Goal: Information Seeking & Learning: Learn about a topic

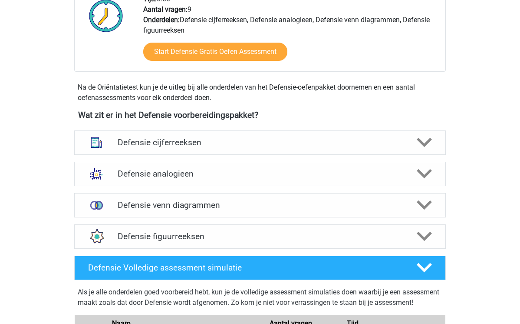
scroll to position [321, 0]
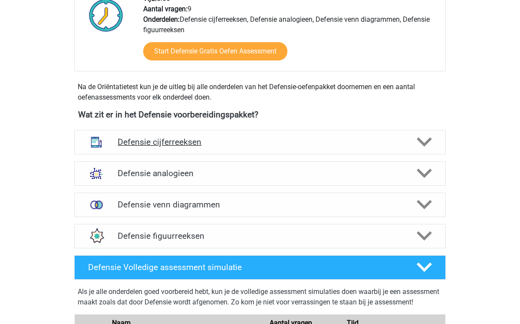
click at [204, 139] on h4 "Defensie cijferreeksen" at bounding box center [260, 142] width 285 height 10
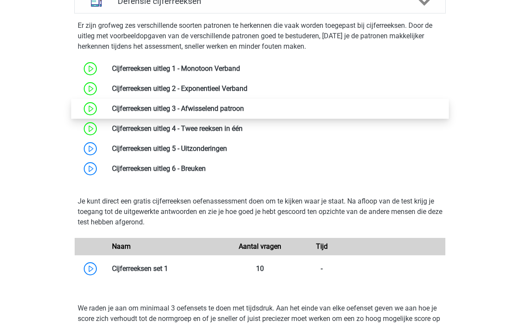
scroll to position [463, 0]
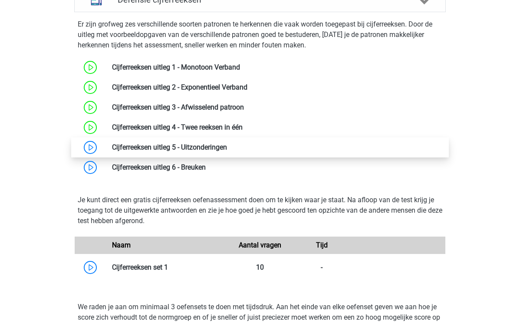
click at [227, 148] on link at bounding box center [227, 147] width 0 height 8
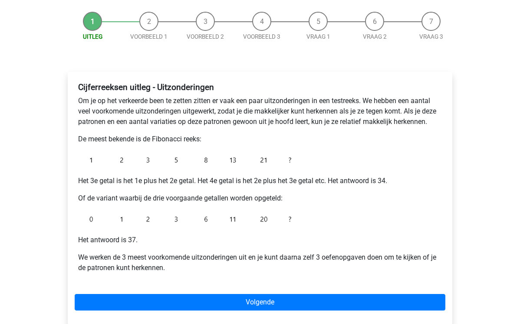
scroll to position [91, 0]
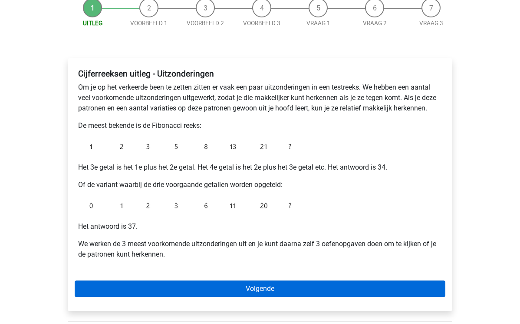
click at [227, 295] on link "Volgende" at bounding box center [260, 288] width 371 height 17
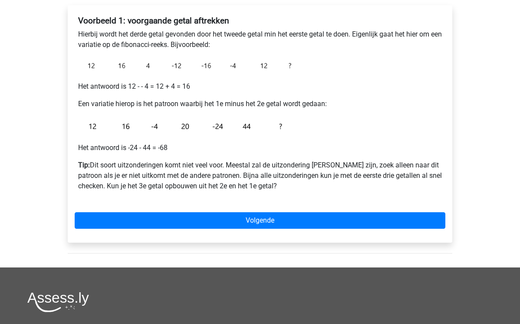
scroll to position [131, 0]
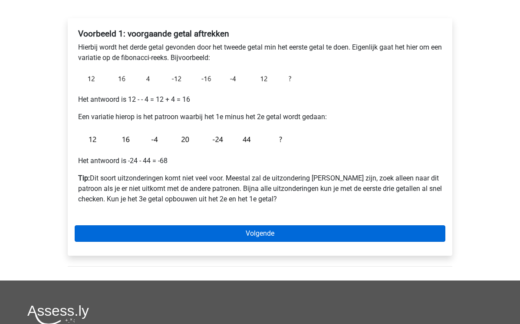
click at [265, 236] on link "Volgende" at bounding box center [260, 233] width 371 height 17
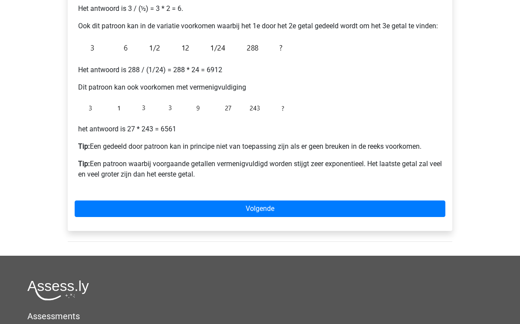
scroll to position [212, 0]
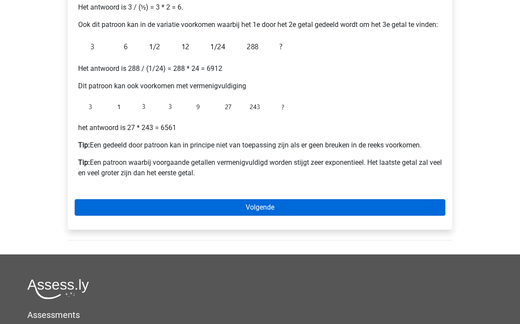
click at [255, 203] on link "Volgende" at bounding box center [260, 207] width 371 height 17
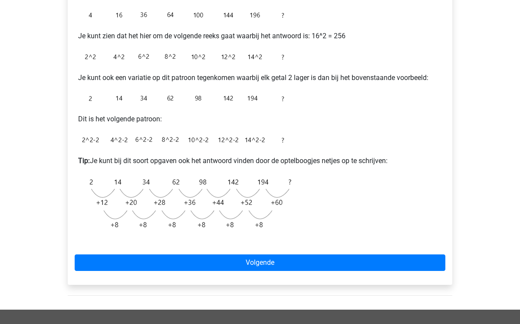
scroll to position [194, 0]
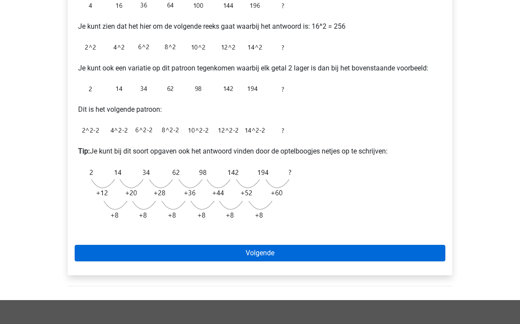
click at [258, 255] on link "Volgende" at bounding box center [260, 253] width 371 height 17
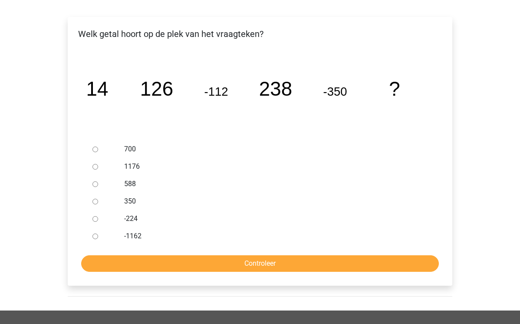
scroll to position [139, 0]
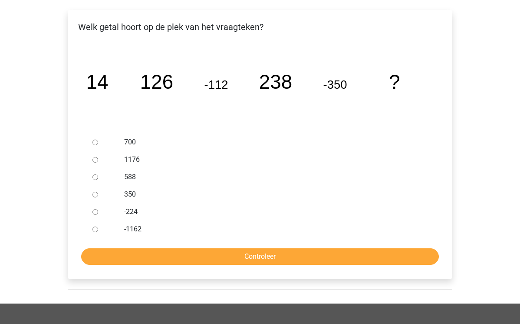
click at [93, 174] on div at bounding box center [103, 176] width 29 height 17
click at [95, 176] on input "588" at bounding box center [96, 177] width 6 height 6
radio input "true"
click at [152, 255] on input "Controleer" at bounding box center [260, 256] width 358 height 17
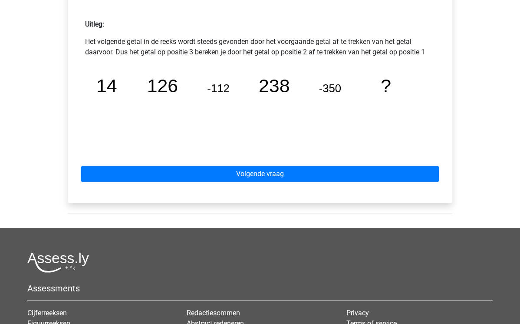
scroll to position [384, 0]
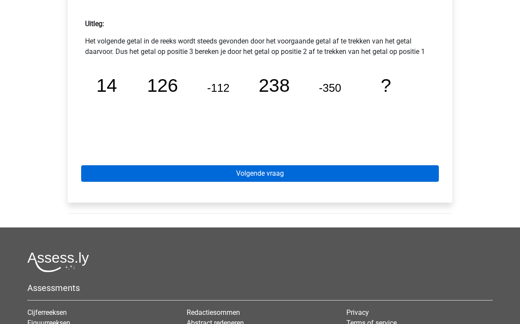
click at [234, 171] on link "Volgende vraag" at bounding box center [260, 173] width 358 height 17
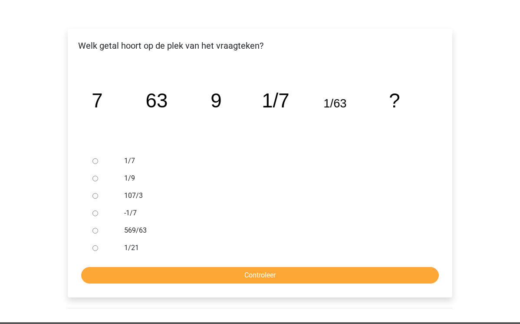
scroll to position [122, 0]
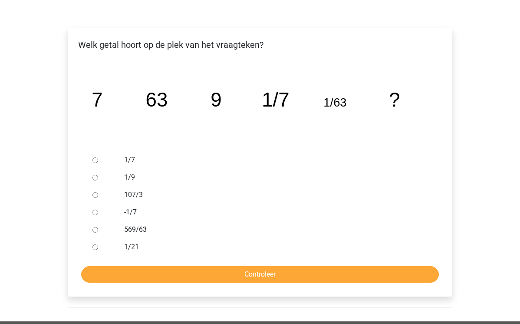
click at [94, 192] on input "107/3" at bounding box center [96, 195] width 6 height 6
radio input "true"
click at [163, 269] on input "Controleer" at bounding box center [260, 274] width 358 height 17
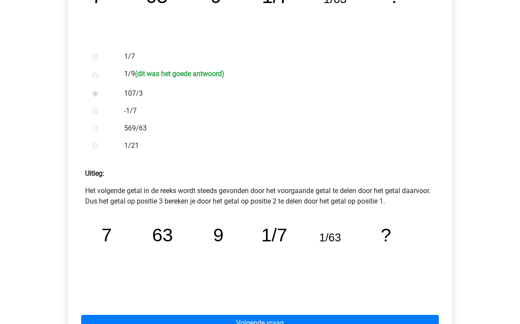
scroll to position [276, 0]
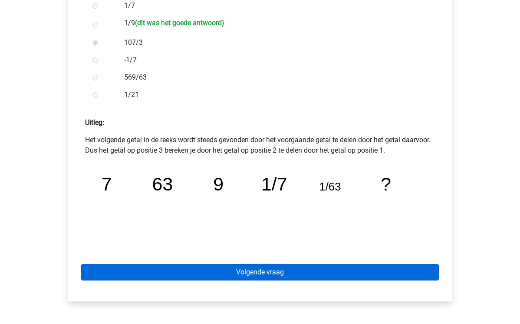
click at [209, 271] on link "Volgende vraag" at bounding box center [260, 272] width 358 height 17
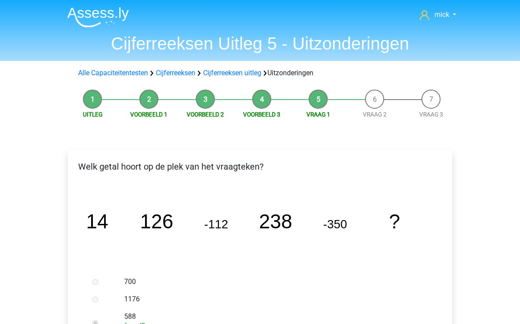
scroll to position [384, 0]
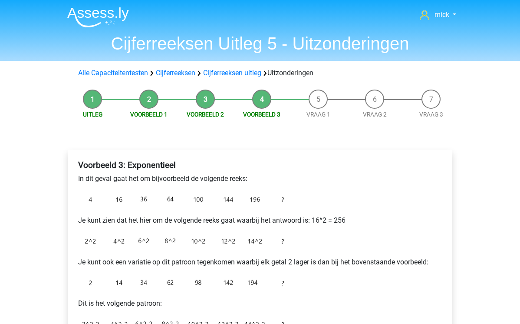
scroll to position [194, 0]
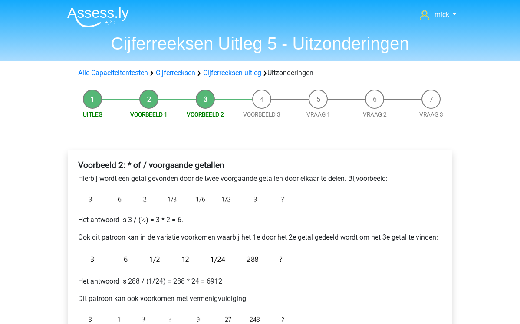
scroll to position [212, 0]
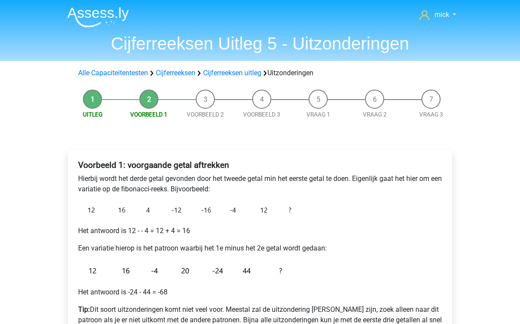
scroll to position [131, 0]
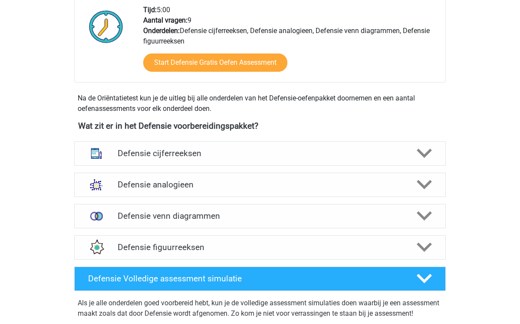
scroll to position [308, 0]
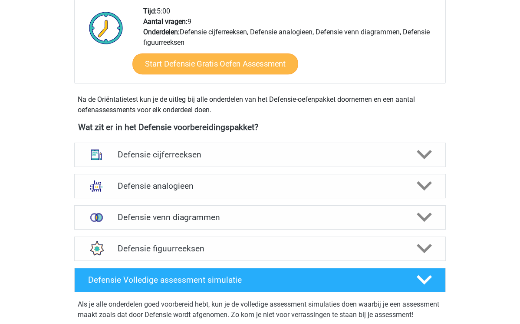
click at [212, 63] on link "Start Defensie Gratis Oefen Assessment" at bounding box center [216, 63] width 166 height 21
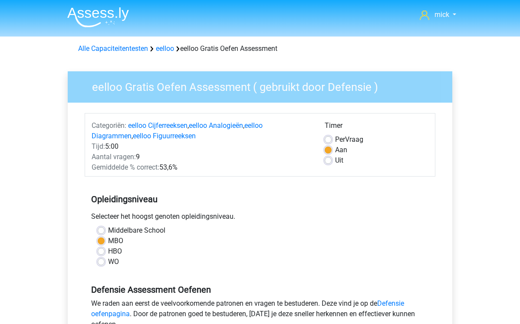
click at [335, 139] on label "Per Vraag" at bounding box center [349, 139] width 28 height 10
click at [329, 139] on input "Per Vraag" at bounding box center [328, 138] width 7 height 9
radio input "true"
click at [335, 162] on label "Uit" at bounding box center [339, 160] width 8 height 10
click at [328, 162] on input "Uit" at bounding box center [328, 159] width 7 height 9
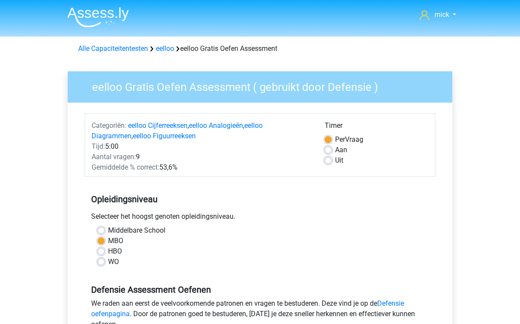
radio input "true"
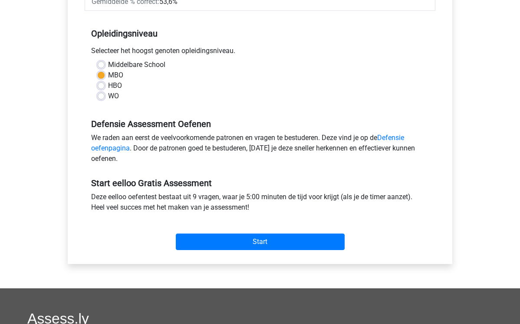
scroll to position [207, 0]
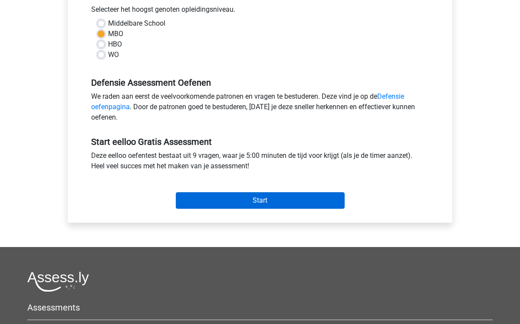
click at [279, 200] on input "Start" at bounding box center [260, 200] width 169 height 17
click at [253, 198] on input "Start" at bounding box center [260, 200] width 169 height 17
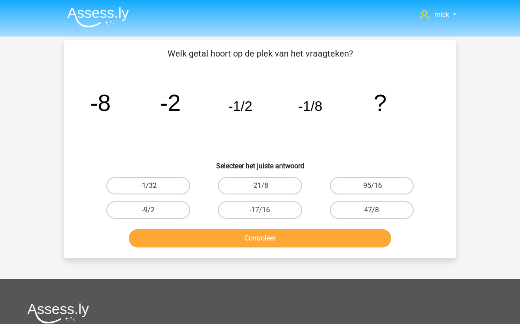
click at [173, 188] on label "-1/32" at bounding box center [148, 185] width 84 height 17
click at [154, 188] on input "-1/32" at bounding box center [152, 189] width 6 height 6
radio input "true"
click at [218, 241] on button "Controleer" at bounding box center [260, 238] width 263 height 18
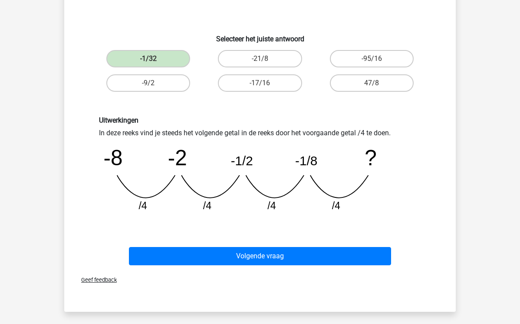
scroll to position [134, 0]
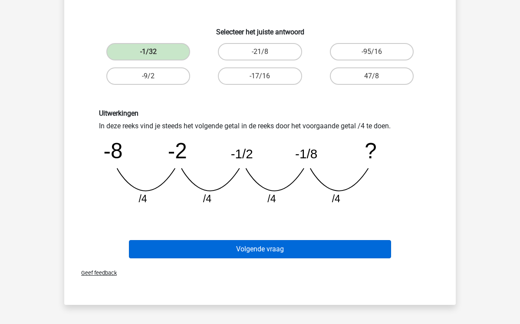
click at [259, 249] on button "Volgende vraag" at bounding box center [260, 249] width 263 height 18
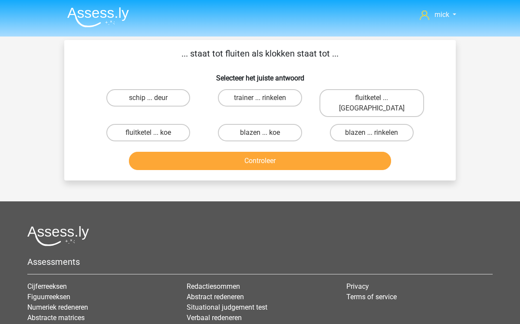
scroll to position [0, 0]
click at [365, 96] on label "fluitketel ... [PERSON_NAME]" at bounding box center [372, 103] width 105 height 28
click at [372, 98] on input "fluitketel ... [PERSON_NAME]" at bounding box center [375, 101] width 6 height 6
radio input "true"
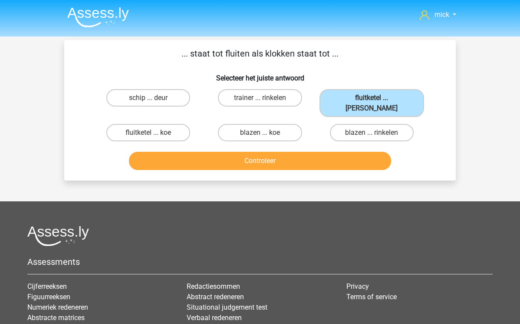
click at [285, 154] on button "Controleer" at bounding box center [260, 161] width 263 height 18
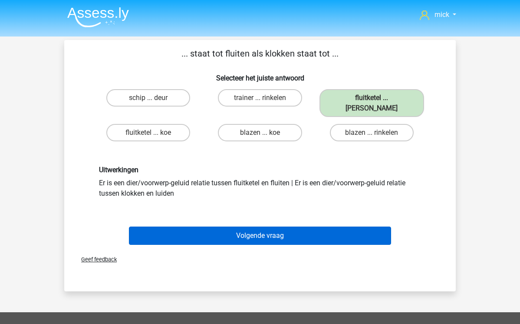
click at [274, 232] on button "Volgende vraag" at bounding box center [260, 235] width 263 height 18
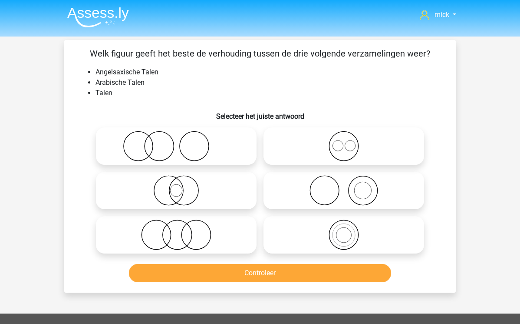
click at [343, 150] on icon at bounding box center [344, 146] width 154 height 30
click at [344, 142] on input "radio" at bounding box center [347, 139] width 6 height 6
radio input "true"
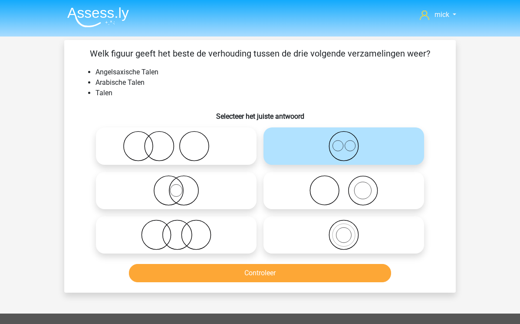
click at [313, 271] on button "Controleer" at bounding box center [260, 273] width 263 height 18
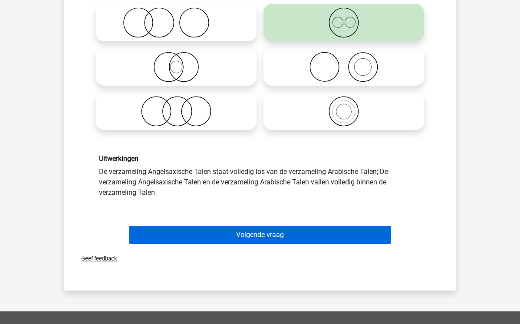
click at [255, 235] on button "Volgende vraag" at bounding box center [260, 234] width 263 height 18
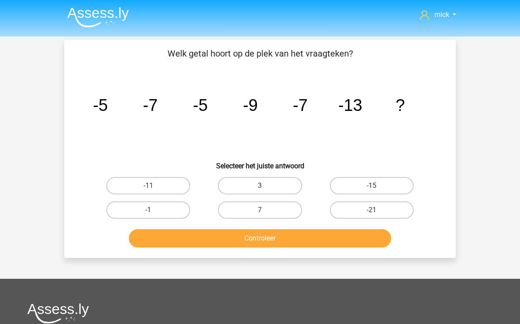
scroll to position [-5, 0]
click at [357, 217] on label "-21" at bounding box center [372, 209] width 84 height 17
click at [372, 215] on input "-21" at bounding box center [375, 213] width 6 height 6
radio input "true"
click at [317, 246] on button "Controleer" at bounding box center [260, 238] width 263 height 18
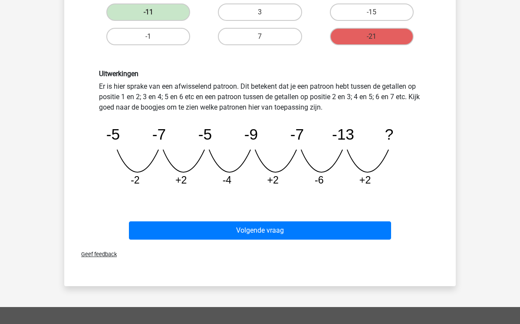
scroll to position [180, 0]
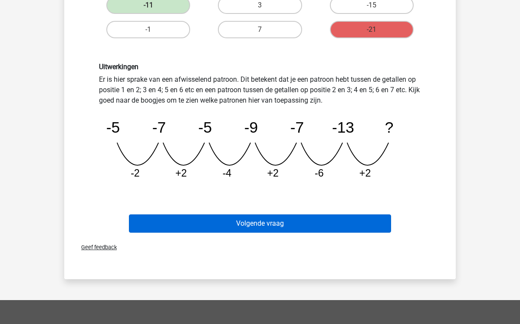
click at [235, 220] on button "Volgende vraag" at bounding box center [260, 223] width 263 height 18
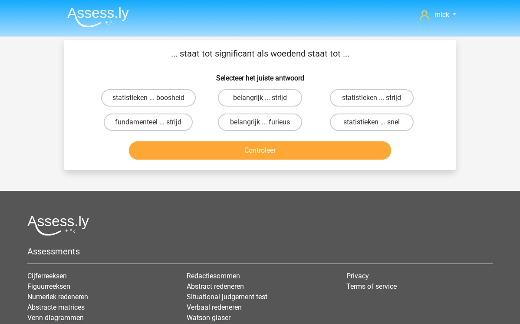
scroll to position [0, 0]
click at [160, 100] on label "statistieken ... boosheid" at bounding box center [148, 97] width 95 height 17
click at [154, 100] on input "statistieken ... boosheid" at bounding box center [152, 101] width 6 height 6
radio input "true"
click at [258, 131] on label "belangrijk ... furieus" at bounding box center [260, 121] width 84 height 17
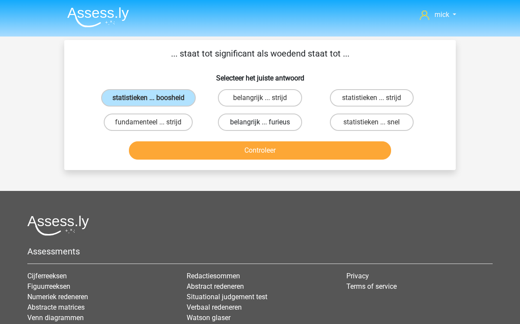
click at [260, 128] on input "belangrijk ... furieus" at bounding box center [263, 125] width 6 height 6
radio input "true"
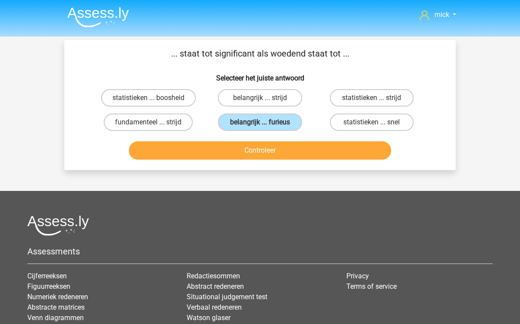
click at [266, 149] on button "Controleer" at bounding box center [260, 150] width 263 height 18
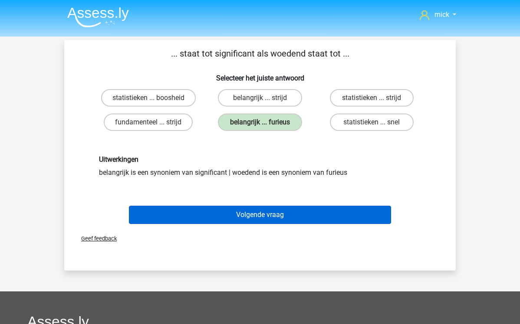
click at [259, 217] on button "Volgende vraag" at bounding box center [260, 215] width 263 height 18
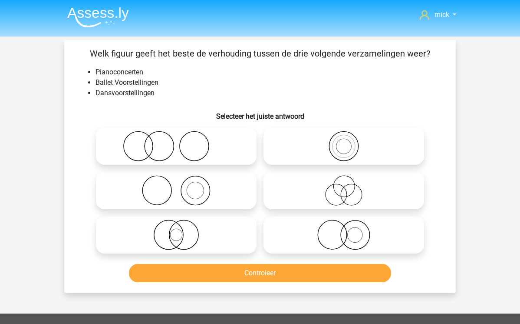
click at [189, 189] on icon at bounding box center [176, 190] width 154 height 30
click at [182, 186] on input "radio" at bounding box center [179, 183] width 6 height 6
radio input "true"
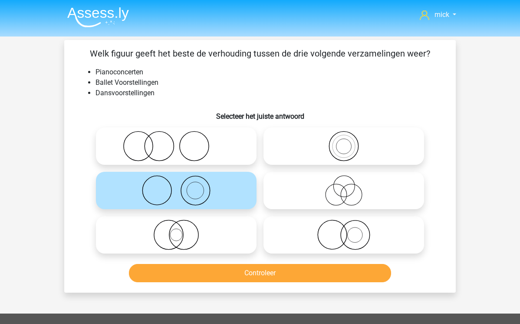
click at [302, 276] on button "Controleer" at bounding box center [260, 273] width 263 height 18
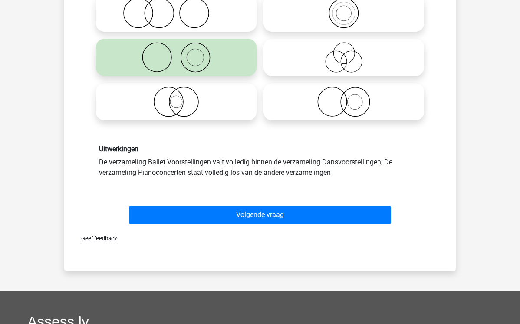
scroll to position [138, 0]
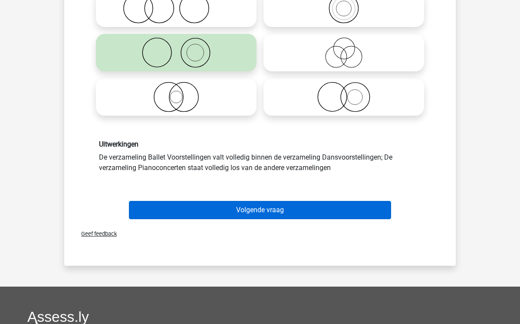
click at [263, 213] on button "Volgende vraag" at bounding box center [260, 210] width 263 height 18
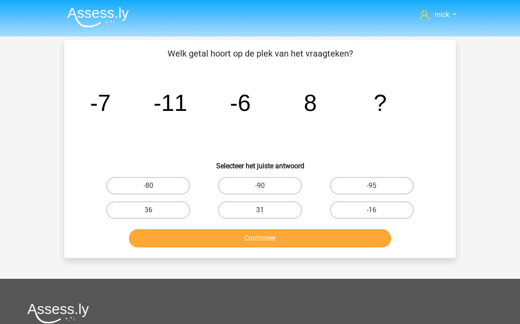
scroll to position [0, 0]
click at [180, 210] on label "36" at bounding box center [148, 209] width 84 height 17
click at [154, 210] on input "36" at bounding box center [152, 213] width 6 height 6
radio input "true"
click at [231, 248] on div "Controleer" at bounding box center [260, 240] width 335 height 22
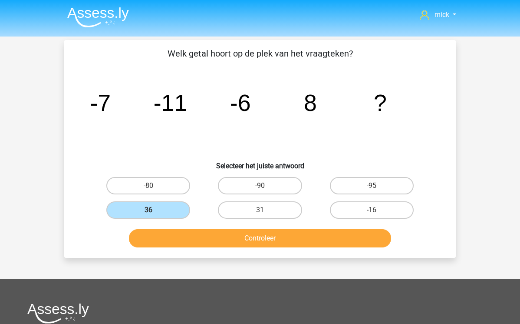
click at [231, 239] on button "Controleer" at bounding box center [260, 238] width 263 height 18
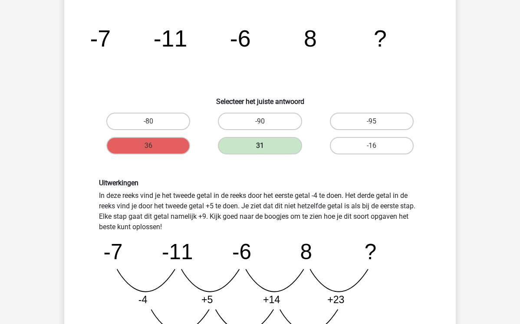
scroll to position [-1, 0]
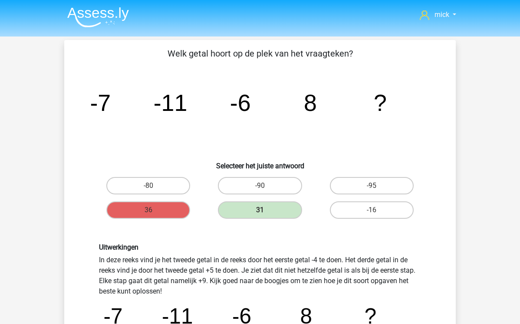
click at [325, 237] on div "Uitwerkingen In deze reeks vind je het tweede getal in de reeks door het eerste…" at bounding box center [260, 330] width 364 height 216
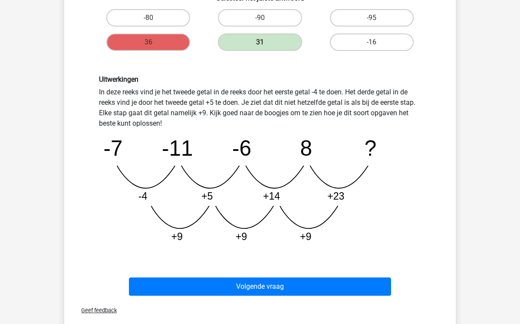
scroll to position [203, 0]
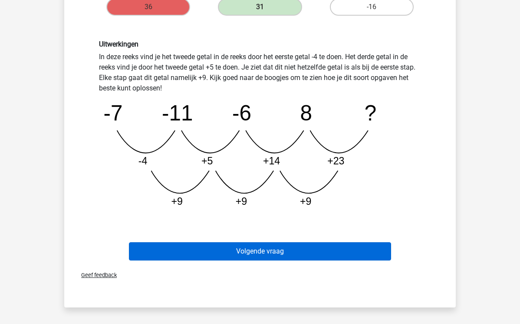
click at [288, 250] on button "Volgende vraag" at bounding box center [260, 251] width 263 height 18
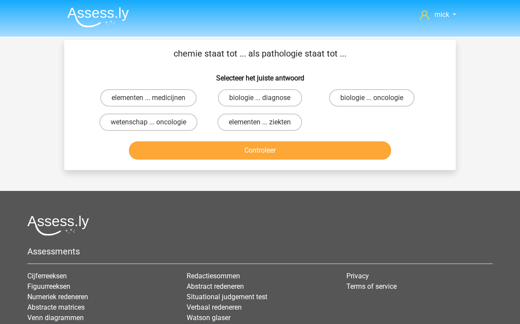
scroll to position [0, 0]
click at [358, 96] on label "biologie ... oncologie" at bounding box center [372, 97] width 86 height 17
click at [372, 98] on input "biologie ... oncologie" at bounding box center [375, 101] width 6 height 6
radio input "true"
click at [342, 152] on button "Controleer" at bounding box center [260, 150] width 263 height 18
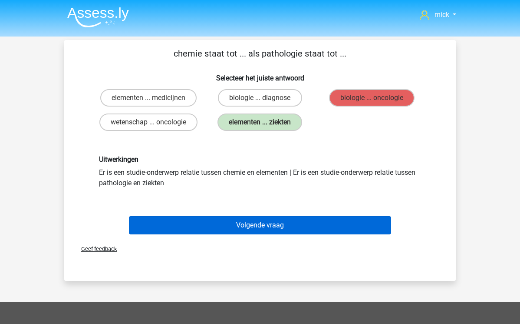
click at [275, 230] on button "Volgende vraag" at bounding box center [260, 225] width 263 height 18
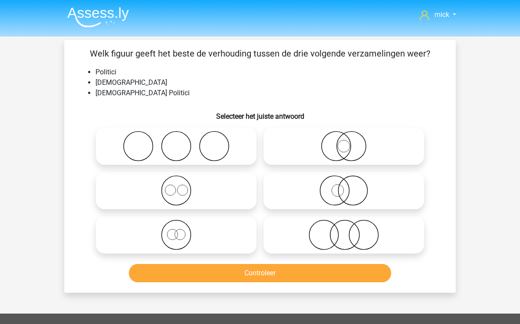
click at [179, 237] on icon at bounding box center [176, 234] width 154 height 30
click at [179, 230] on input "radio" at bounding box center [179, 228] width 6 height 6
radio input "true"
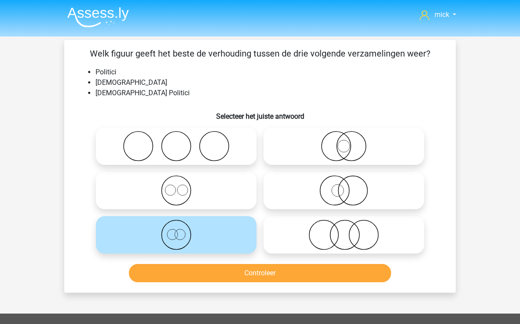
click at [217, 275] on button "Controleer" at bounding box center [260, 273] width 263 height 18
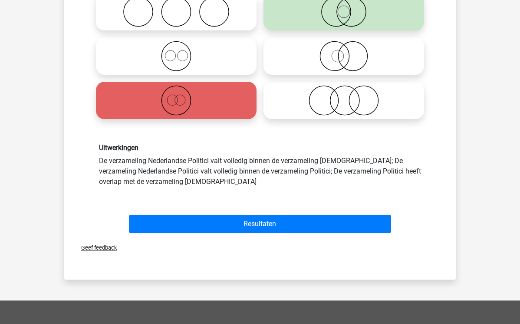
scroll to position [139, 0]
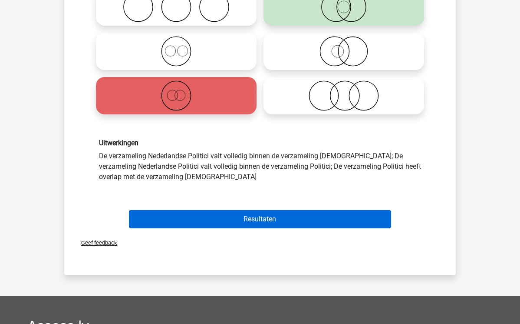
click at [298, 218] on button "Resultaten" at bounding box center [260, 219] width 263 height 18
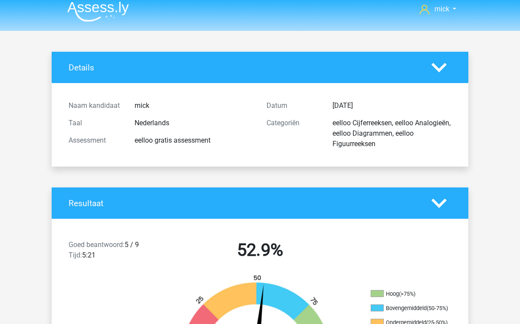
scroll to position [0, 0]
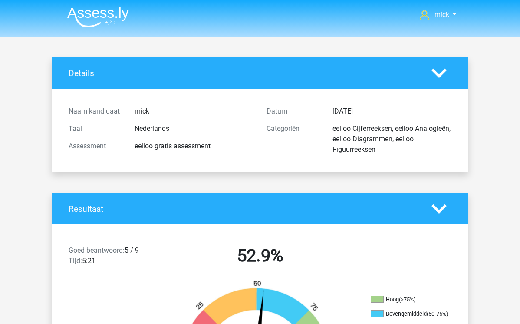
click at [446, 215] on icon at bounding box center [439, 208] width 15 height 15
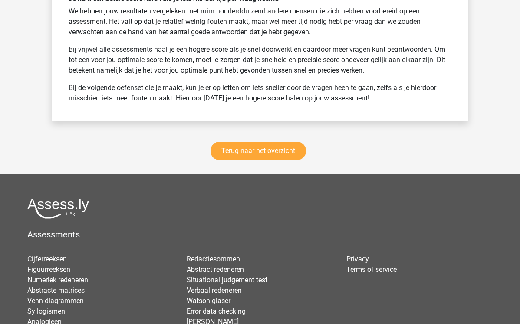
scroll to position [1238, 0]
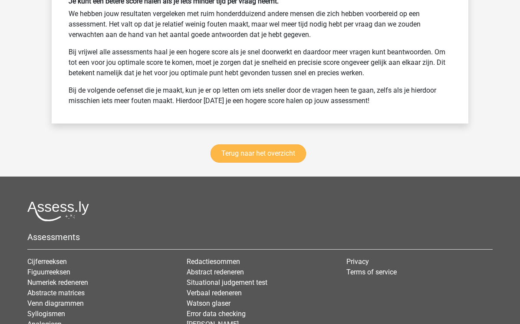
click at [301, 159] on link "Terug naar het overzicht" at bounding box center [259, 153] width 96 height 18
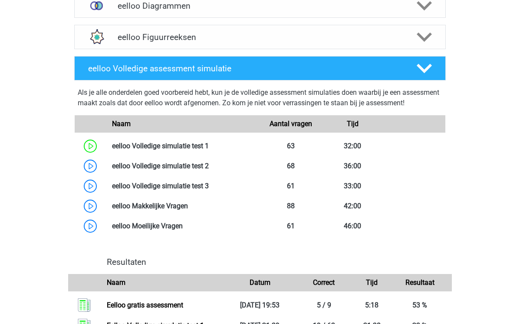
scroll to position [427, 0]
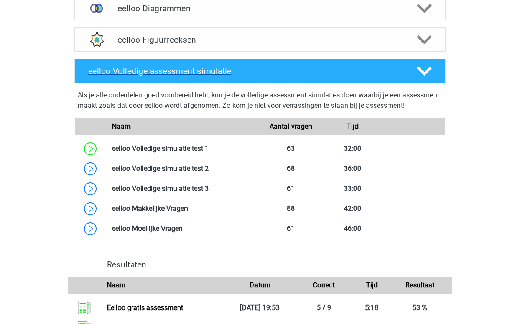
click at [308, 70] on h4 "eelloo Volledige assessment simulatie" at bounding box center [245, 71] width 315 height 10
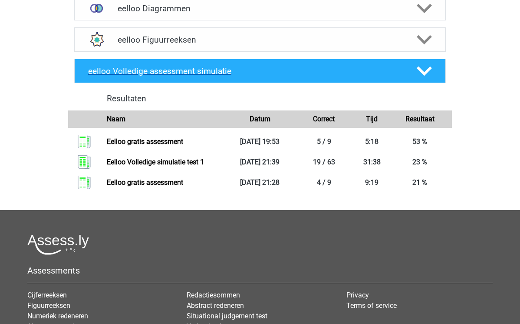
click at [429, 66] on icon at bounding box center [424, 70] width 15 height 15
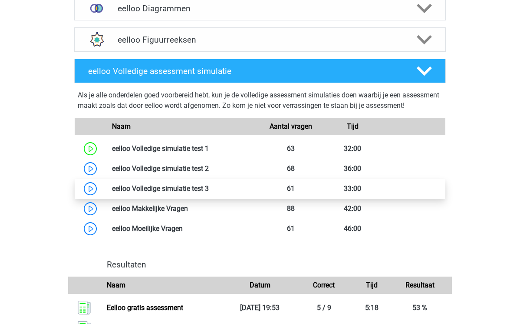
click at [209, 192] on link at bounding box center [209, 188] width 0 height 8
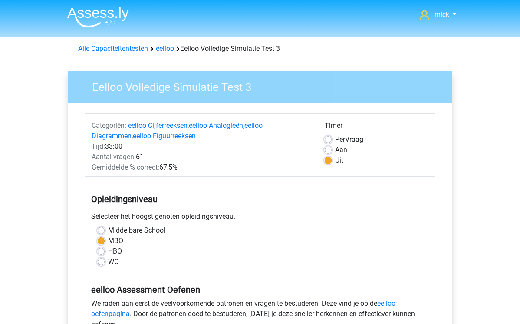
click at [335, 139] on label "Per Vraag" at bounding box center [349, 139] width 28 height 10
click at [329, 139] on input "Per Vraag" at bounding box center [328, 138] width 7 height 9
radio input "true"
click at [335, 151] on label "Aan" at bounding box center [341, 150] width 12 height 10
click at [329, 151] on input "Aan" at bounding box center [328, 149] width 7 height 9
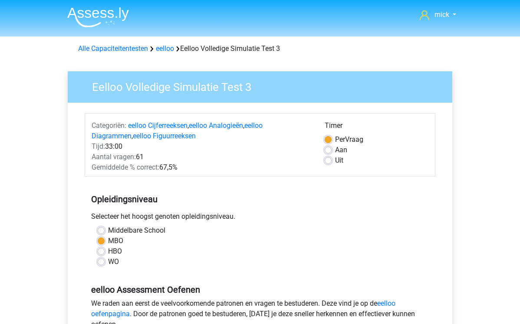
radio input "true"
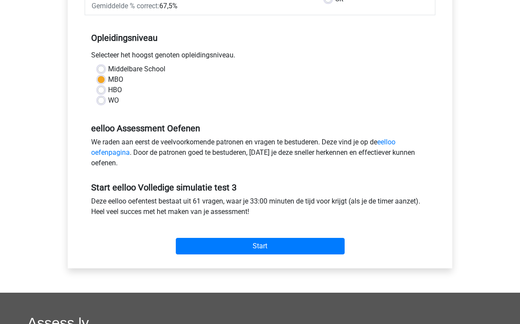
scroll to position [162, 0]
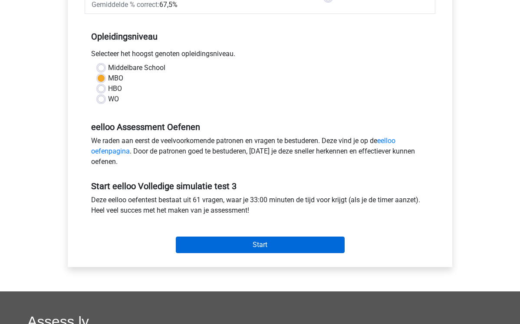
click at [271, 246] on input "Start" at bounding box center [260, 244] width 169 height 17
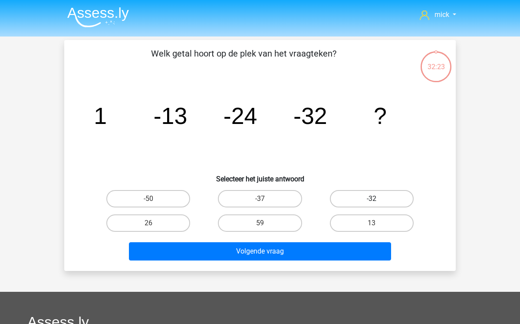
click at [350, 193] on label "-32" at bounding box center [372, 198] width 84 height 17
click at [372, 199] on input "-32" at bounding box center [375, 202] width 6 height 6
radio input "true"
click at [294, 198] on label "-37" at bounding box center [260, 198] width 84 height 17
click at [266, 199] on input "-37" at bounding box center [263, 202] width 6 height 6
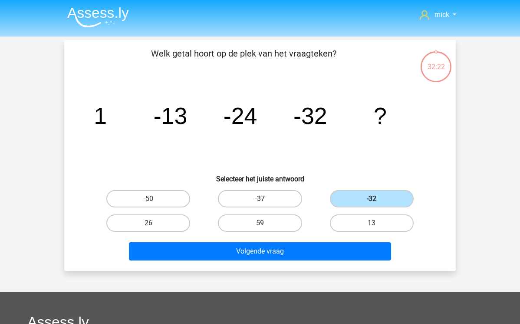
radio input "true"
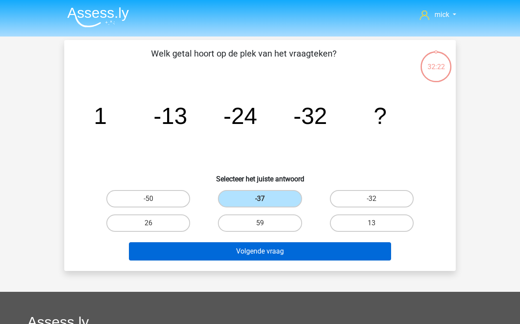
click at [301, 254] on button "Volgende vraag" at bounding box center [260, 251] width 263 height 18
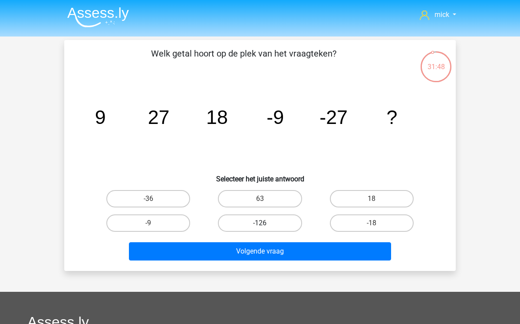
click at [275, 224] on label "-126" at bounding box center [260, 222] width 84 height 17
click at [266, 224] on input "-126" at bounding box center [263, 226] width 6 height 6
radio input "true"
click at [358, 218] on label "-18" at bounding box center [372, 222] width 84 height 17
click at [372, 223] on input "-18" at bounding box center [375, 226] width 6 height 6
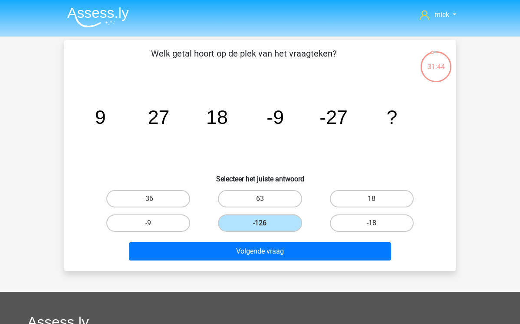
radio input "true"
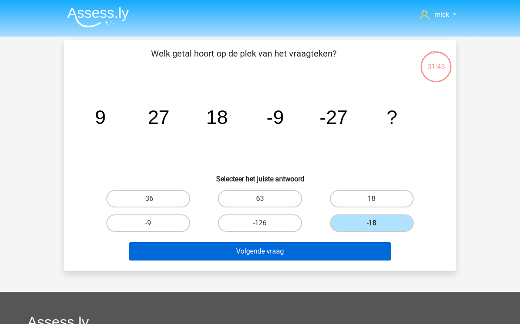
click at [338, 256] on button "Volgende vraag" at bounding box center [260, 251] width 263 height 18
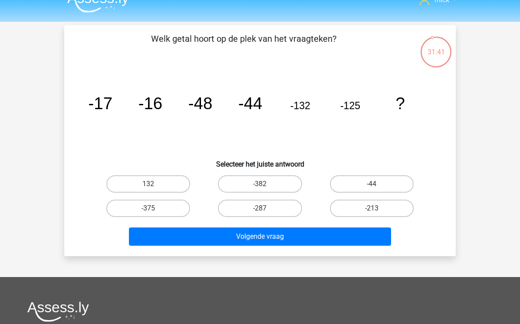
scroll to position [-2, 0]
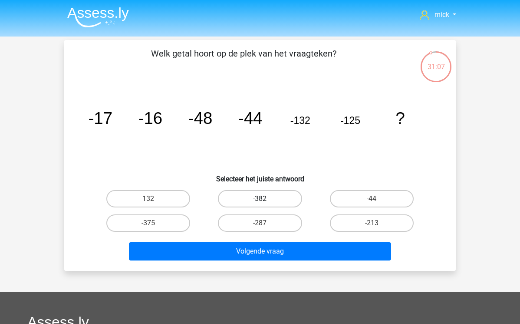
click at [258, 200] on label "-382" at bounding box center [260, 198] width 84 height 17
click at [260, 200] on input "-382" at bounding box center [263, 202] width 6 height 6
radio input "true"
click at [181, 222] on label "-375" at bounding box center [148, 222] width 84 height 17
click at [154, 223] on input "-375" at bounding box center [152, 226] width 6 height 6
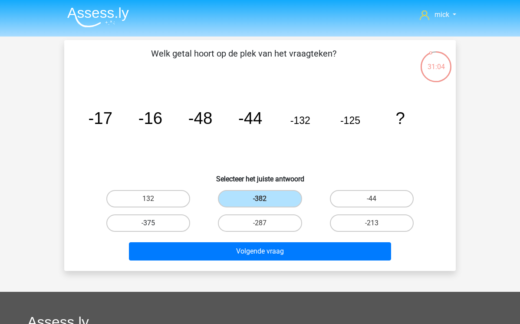
radio input "true"
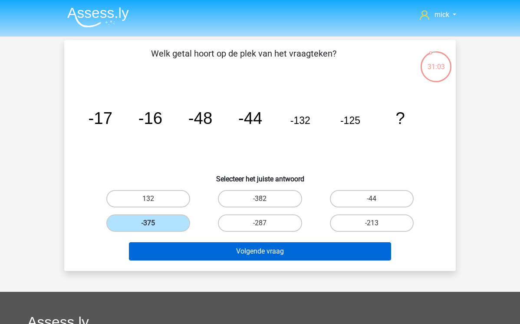
click at [225, 253] on button "Volgende vraag" at bounding box center [260, 251] width 263 height 18
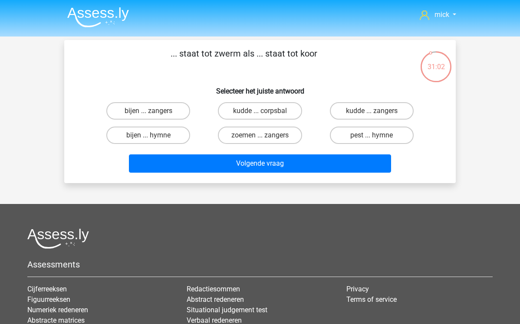
scroll to position [0, 0]
click at [167, 107] on label "bijen ... zangers" at bounding box center [148, 110] width 84 height 17
click at [154, 111] on input "bijen ... zangers" at bounding box center [152, 114] width 6 height 6
radio input "true"
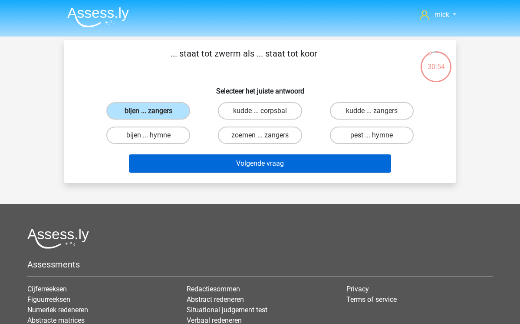
click at [242, 172] on button "Volgende vraag" at bounding box center [260, 163] width 263 height 18
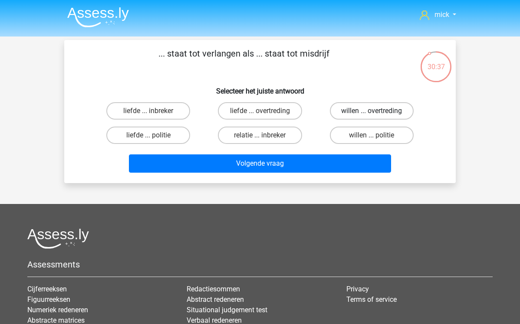
click at [360, 108] on label "willen ... overtreding" at bounding box center [372, 110] width 84 height 17
click at [372, 111] on input "willen ... overtreding" at bounding box center [375, 114] width 6 height 6
radio input "true"
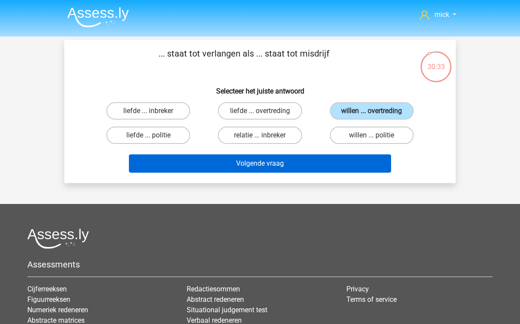
click at [351, 159] on button "Volgende vraag" at bounding box center [260, 163] width 263 height 18
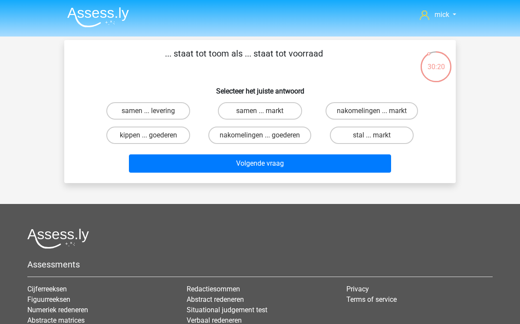
click at [262, 136] on input "nakomelingen ... goederen" at bounding box center [263, 138] width 6 height 6
radio input "true"
click at [171, 109] on label "samen ... levering" at bounding box center [148, 110] width 84 height 17
click at [154, 111] on input "samen ... levering" at bounding box center [152, 114] width 6 height 6
radio input "true"
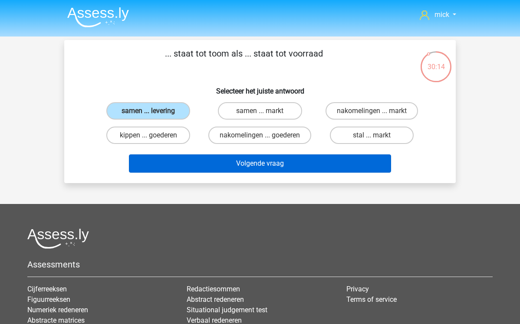
click at [273, 162] on button "Volgende vraag" at bounding box center [260, 163] width 263 height 18
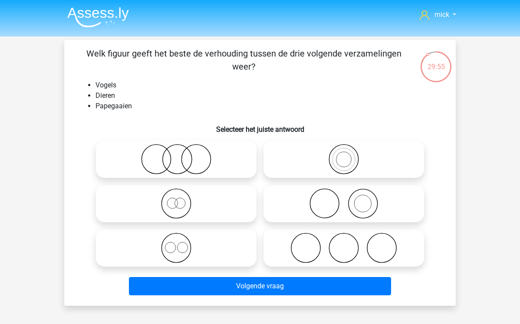
click at [177, 205] on icon at bounding box center [176, 203] width 154 height 30
click at [177, 199] on input "radio" at bounding box center [179, 196] width 6 height 6
radio input "true"
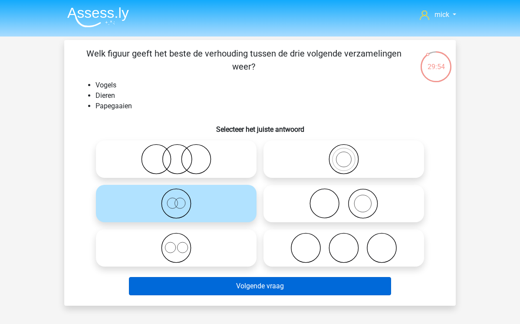
click at [263, 287] on button "Volgende vraag" at bounding box center [260, 286] width 263 height 18
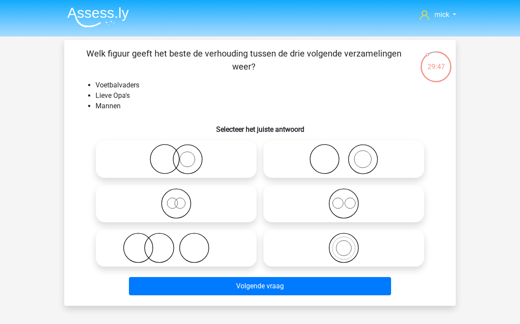
click at [343, 206] on circle at bounding box center [338, 203] width 10 height 10
click at [344, 199] on input "radio" at bounding box center [347, 196] width 6 height 6
radio input "true"
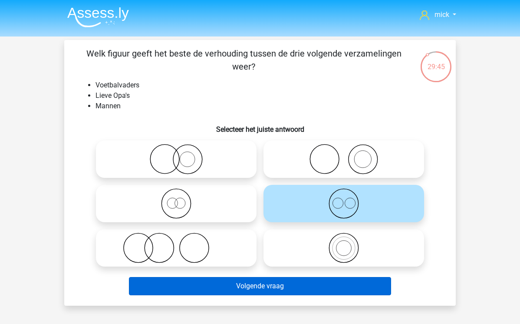
click at [326, 282] on button "Volgende vraag" at bounding box center [260, 286] width 263 height 18
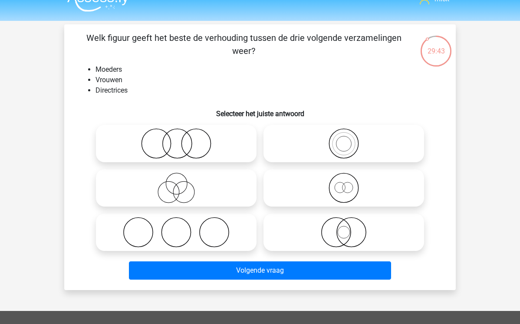
scroll to position [15, 0]
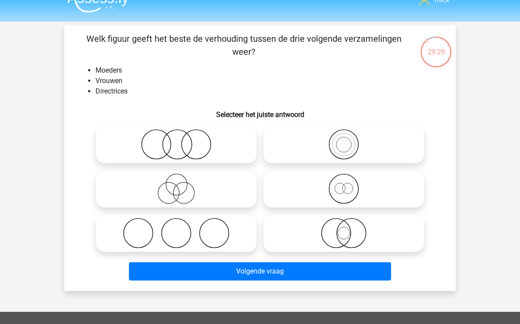
click at [344, 192] on icon at bounding box center [344, 188] width 154 height 30
click at [344, 184] on input "radio" at bounding box center [347, 182] width 6 height 6
radio input "true"
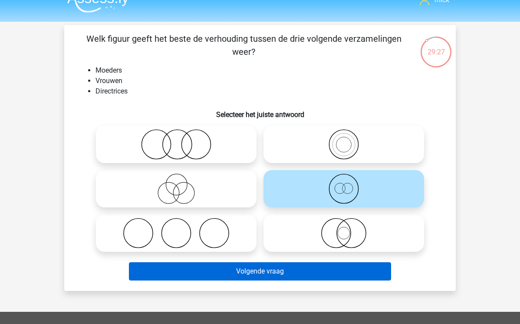
click at [336, 269] on button "Volgende vraag" at bounding box center [260, 271] width 263 height 18
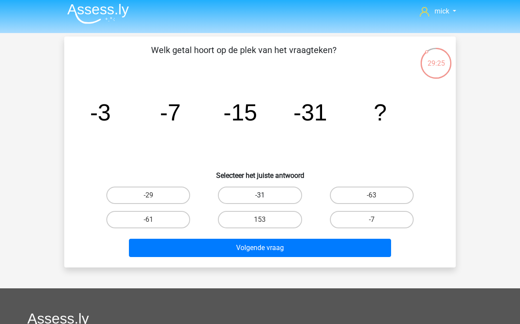
scroll to position [0, 0]
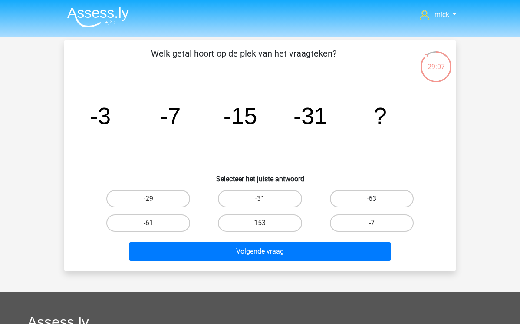
click at [359, 201] on label "-63" at bounding box center [372, 198] width 84 height 17
click at [372, 201] on input "-63" at bounding box center [375, 202] width 6 height 6
radio input "true"
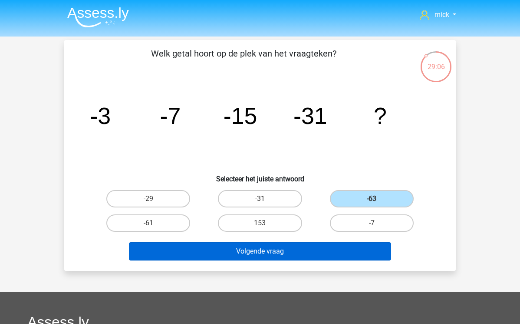
click at [338, 260] on button "Volgende vraag" at bounding box center [260, 251] width 263 height 18
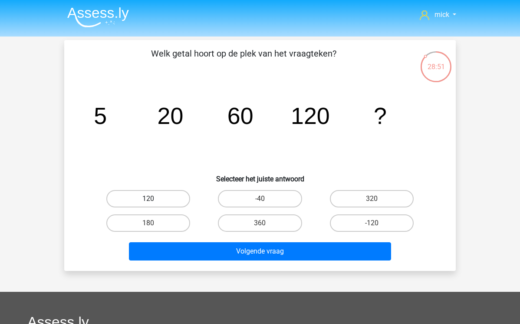
click at [183, 197] on label "120" at bounding box center [148, 198] width 84 height 17
click at [154, 199] on input "120" at bounding box center [152, 202] width 6 height 6
radio input "true"
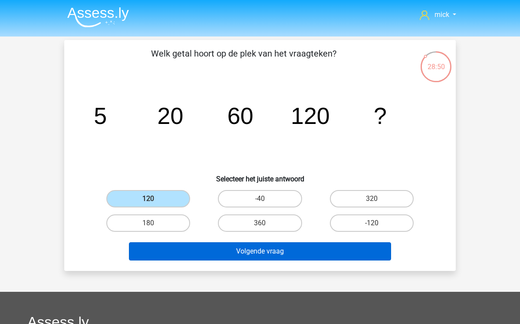
click at [248, 251] on button "Volgende vraag" at bounding box center [260, 251] width 263 height 18
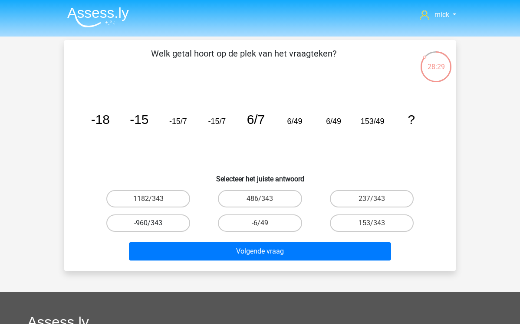
click at [180, 223] on label "-960/343" at bounding box center [148, 222] width 84 height 17
click at [154, 223] on input "-960/343" at bounding box center [152, 226] width 6 height 6
radio input "true"
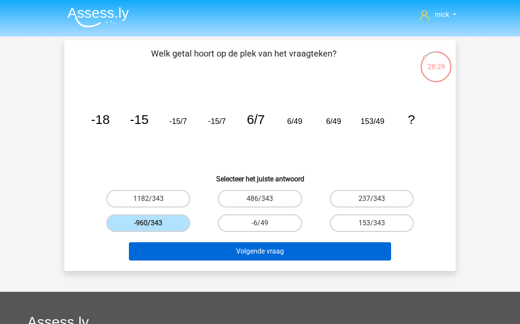
click at [206, 248] on button "Volgende vraag" at bounding box center [260, 251] width 263 height 18
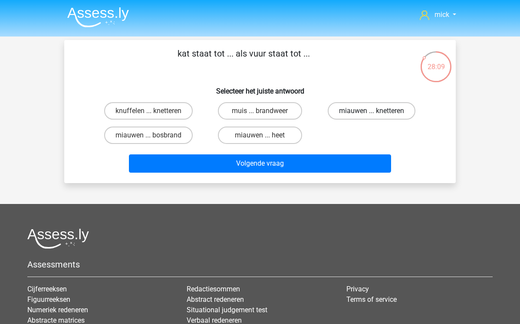
click at [358, 111] on label "miauwen ... knetteren" at bounding box center [372, 110] width 88 height 17
click at [372, 111] on input "miauwen ... knetteren" at bounding box center [375, 114] width 6 height 6
radio input "true"
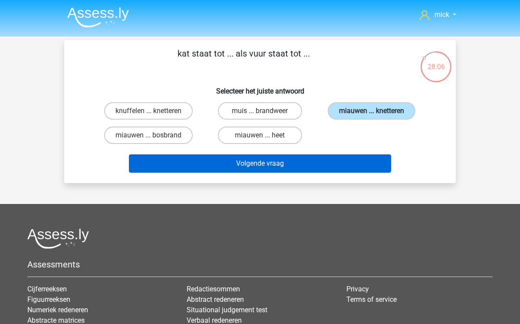
click at [361, 162] on button "Volgende vraag" at bounding box center [260, 163] width 263 height 18
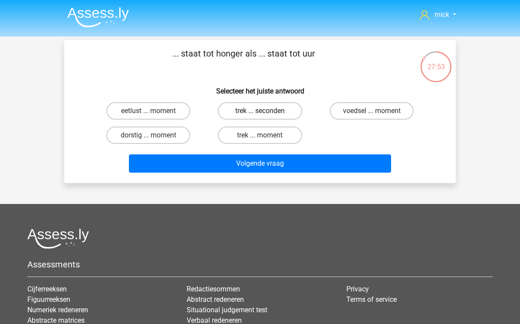
click at [258, 112] on label "trek ... seconden" at bounding box center [260, 110] width 84 height 17
click at [260, 112] on input "trek ... seconden" at bounding box center [263, 114] width 6 height 6
radio input "true"
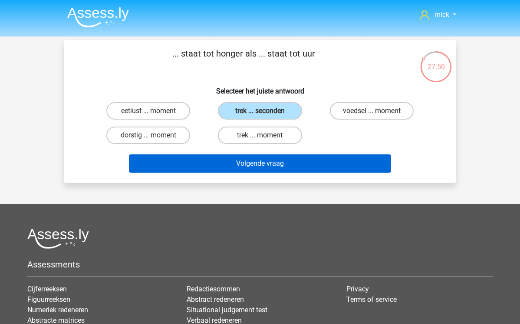
click at [275, 161] on button "Volgende vraag" at bounding box center [260, 163] width 263 height 18
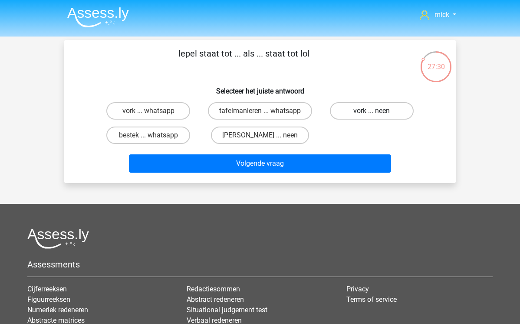
click at [365, 109] on label "vork ... neen" at bounding box center [372, 110] width 84 height 17
click at [372, 111] on input "vork ... neen" at bounding box center [375, 114] width 6 height 6
radio input "true"
click at [172, 133] on label "bestek ... whatsapp" at bounding box center [148, 134] width 84 height 17
click at [154, 135] on input "bestek ... whatsapp" at bounding box center [152, 138] width 6 height 6
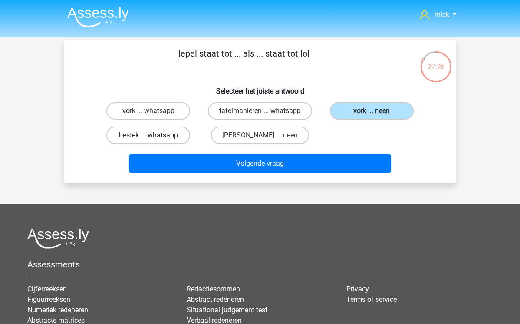
radio input "true"
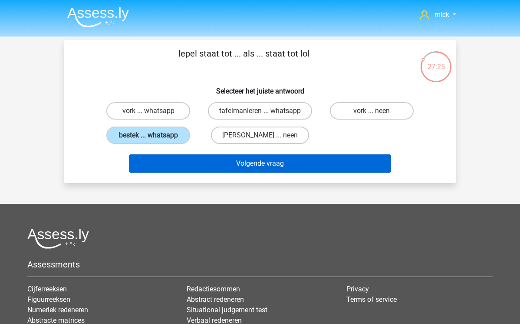
click at [273, 168] on button "Volgende vraag" at bounding box center [260, 163] width 263 height 18
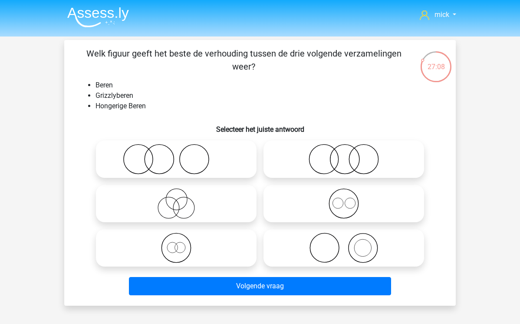
click at [176, 246] on icon at bounding box center [176, 247] width 154 height 30
click at [176, 243] on input "radio" at bounding box center [179, 241] width 6 height 6
radio input "true"
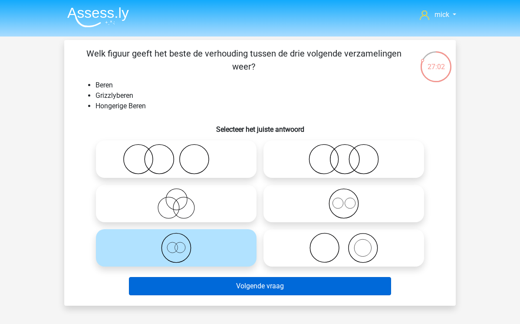
click at [225, 286] on button "Volgende vraag" at bounding box center [260, 286] width 263 height 18
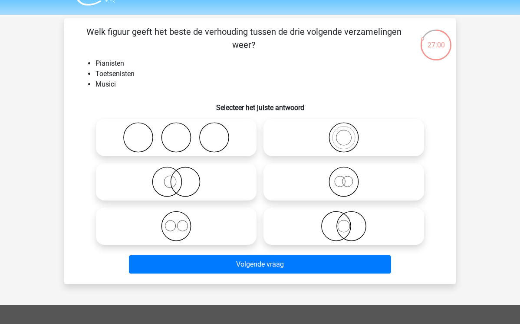
scroll to position [19, 0]
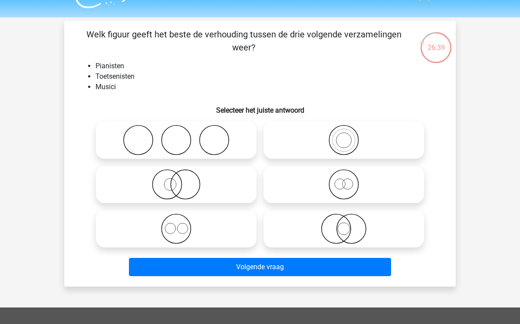
click at [176, 228] on icon at bounding box center [176, 228] width 154 height 30
click at [176, 224] on input "radio" at bounding box center [179, 222] width 6 height 6
radio input "true"
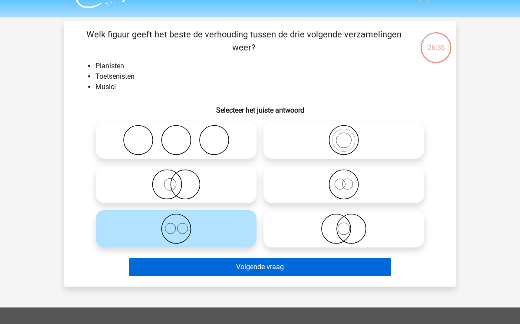
click at [208, 267] on button "Volgende vraag" at bounding box center [260, 267] width 263 height 18
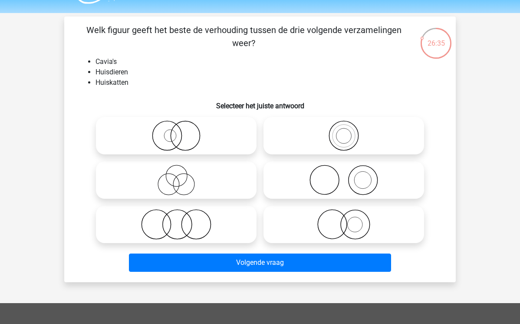
scroll to position [23, 0]
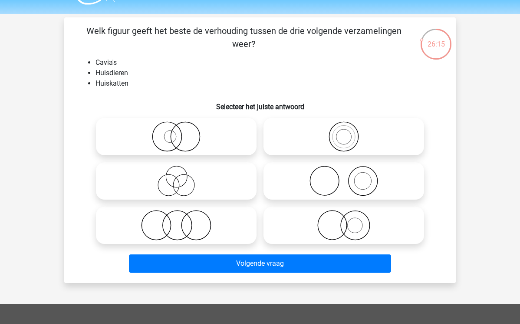
click at [349, 140] on icon at bounding box center [344, 136] width 154 height 30
click at [349, 132] on input "radio" at bounding box center [347, 129] width 6 height 6
radio input "true"
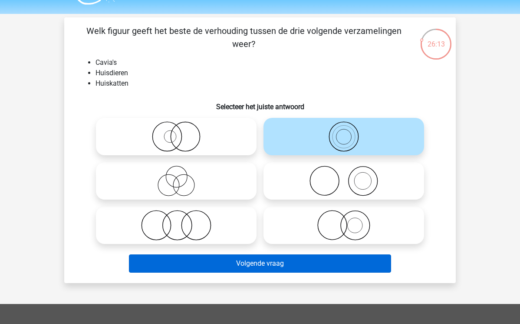
click at [328, 261] on button "Volgende vraag" at bounding box center [260, 263] width 263 height 18
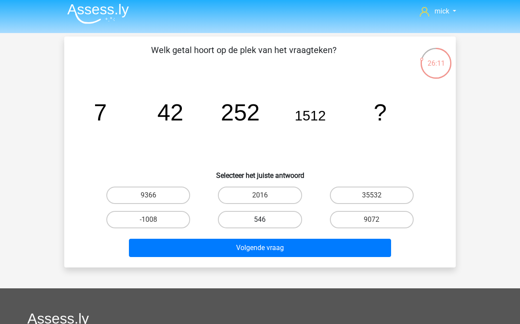
scroll to position [0, 0]
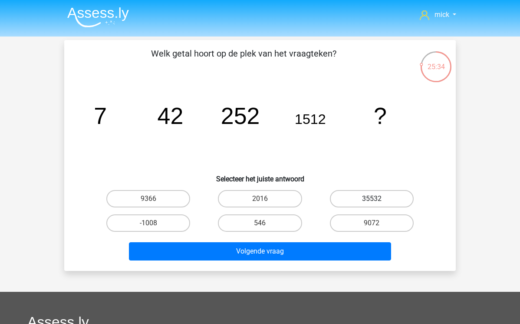
click at [361, 197] on label "35532" at bounding box center [372, 198] width 84 height 17
click at [372, 199] on input "35532" at bounding box center [375, 202] width 6 height 6
radio input "true"
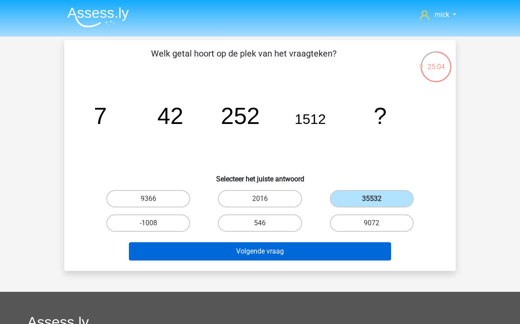
click at [281, 255] on button "Volgende vraag" at bounding box center [260, 251] width 263 height 18
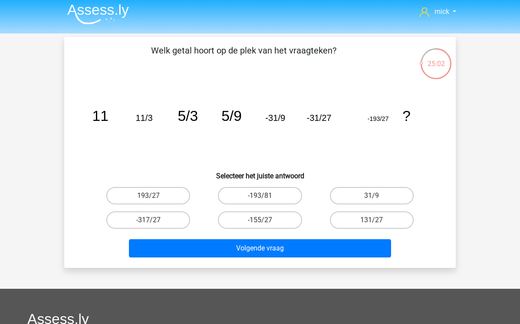
scroll to position [0, 0]
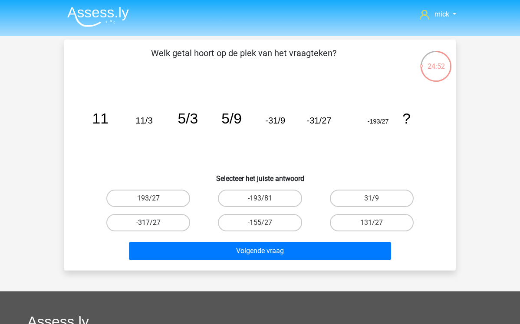
click at [177, 221] on label "-317/27" at bounding box center [148, 222] width 84 height 17
click at [154, 222] on input "-317/27" at bounding box center [152, 225] width 6 height 6
radio input "true"
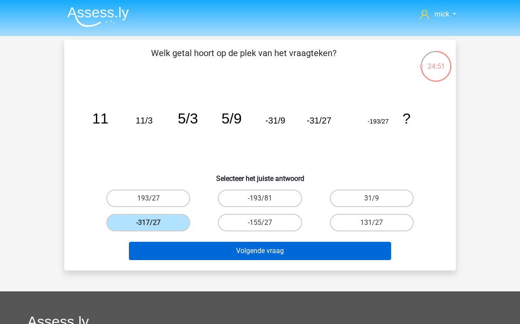
click at [227, 255] on button "Volgende vraag" at bounding box center [260, 251] width 263 height 18
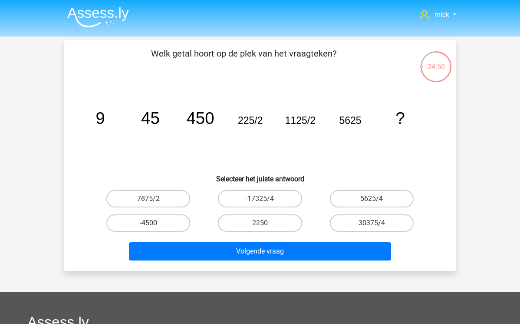
scroll to position [0, 0]
click at [366, 197] on label "5625/4" at bounding box center [372, 198] width 84 height 17
click at [372, 199] on input "5625/4" at bounding box center [375, 202] width 6 height 6
radio input "true"
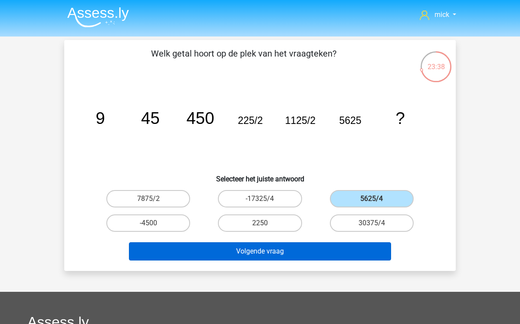
click at [326, 249] on button "Volgende vraag" at bounding box center [260, 251] width 263 height 18
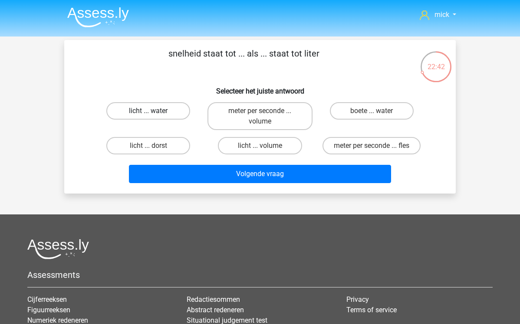
click at [170, 109] on label "licht ... water" at bounding box center [148, 110] width 84 height 17
click at [154, 111] on input "licht ... water" at bounding box center [152, 114] width 6 height 6
radio input "true"
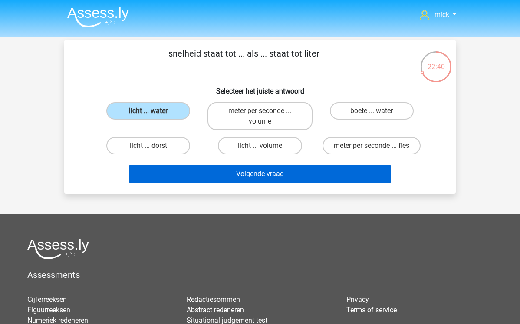
click at [224, 173] on button "Volgende vraag" at bounding box center [260, 174] width 263 height 18
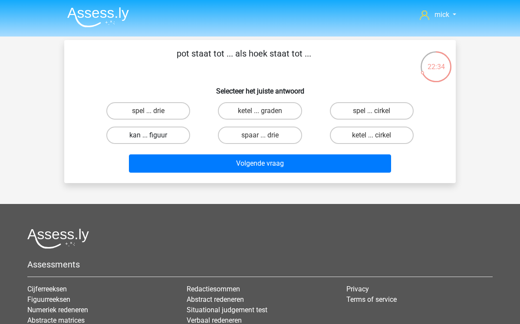
click at [158, 136] on label "kan ... figuur" at bounding box center [148, 134] width 84 height 17
click at [154, 136] on input "kan ... figuur" at bounding box center [152, 138] width 6 height 6
radio input "true"
click at [267, 108] on label "ketel ... graden" at bounding box center [260, 110] width 84 height 17
click at [266, 111] on input "ketel ... graden" at bounding box center [263, 114] width 6 height 6
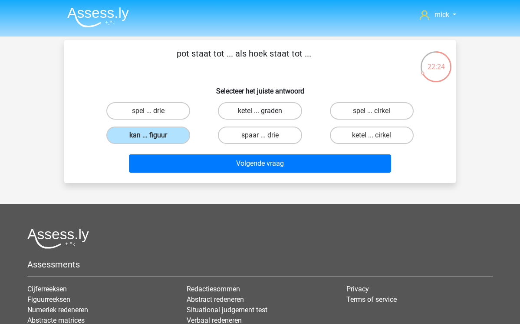
radio input "true"
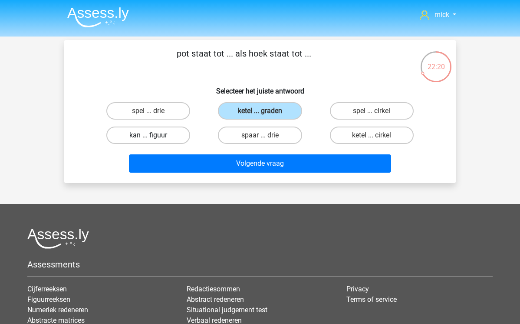
click at [167, 139] on label "kan ... figuur" at bounding box center [148, 134] width 84 height 17
click at [154, 139] on input "kan ... figuur" at bounding box center [152, 138] width 6 height 6
radio input "true"
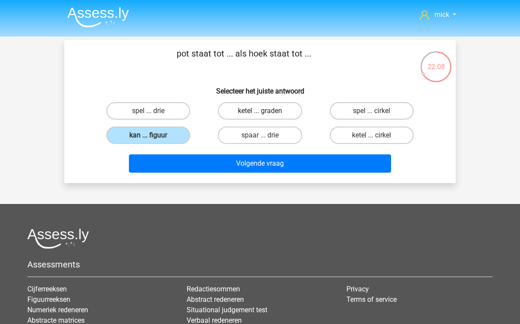
click at [267, 107] on label "ketel ... graden" at bounding box center [260, 110] width 84 height 17
click at [266, 111] on input "ketel ... graden" at bounding box center [263, 114] width 6 height 6
radio input "true"
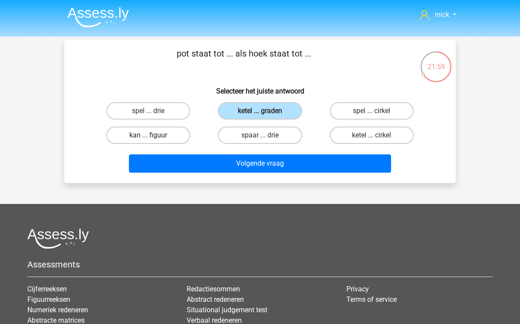
click at [169, 136] on label "kan ... figuur" at bounding box center [148, 134] width 84 height 17
click at [154, 136] on input "kan ... figuur" at bounding box center [152, 138] width 6 height 6
radio input "true"
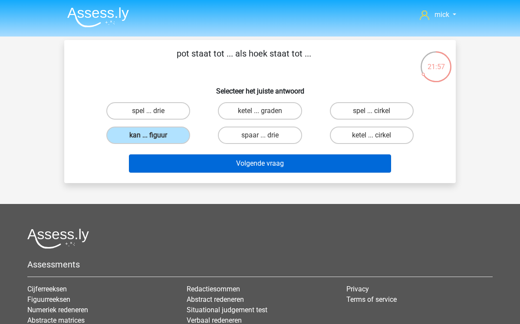
click at [218, 166] on button "Volgende vraag" at bounding box center [260, 163] width 263 height 18
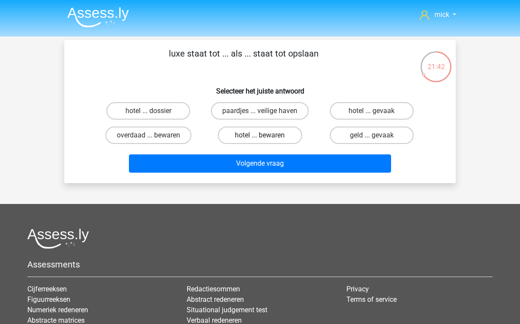
click at [263, 135] on label "hotel ... bewaren" at bounding box center [260, 134] width 84 height 17
click at [263, 135] on input "hotel ... bewaren" at bounding box center [263, 138] width 6 height 6
radio input "true"
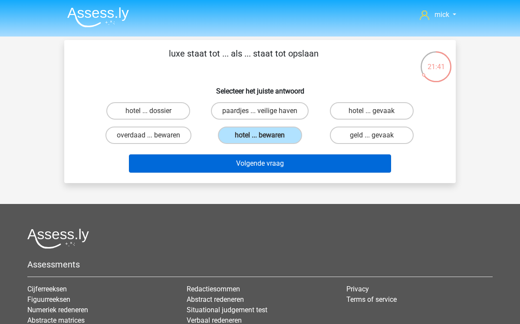
click at [280, 169] on button "Volgende vraag" at bounding box center [260, 163] width 263 height 18
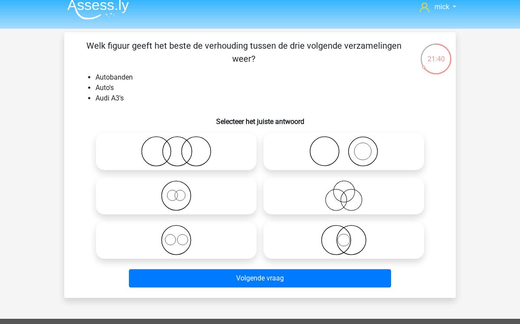
scroll to position [0, 0]
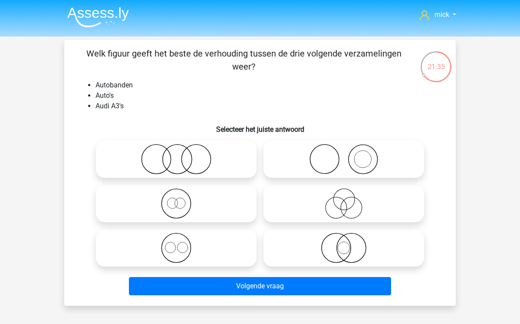
click at [180, 244] on icon at bounding box center [176, 247] width 154 height 30
click at [180, 243] on input "radio" at bounding box center [179, 241] width 6 height 6
radio input "true"
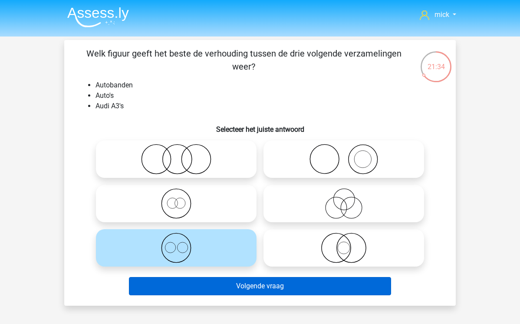
click at [243, 289] on button "Volgende vraag" at bounding box center [260, 286] width 263 height 18
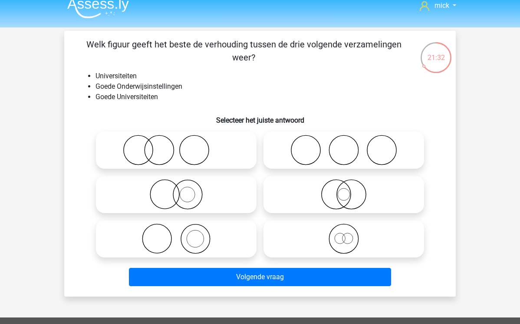
scroll to position [5, 0]
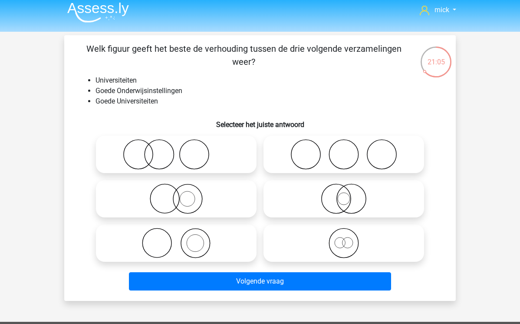
click at [180, 194] on icon at bounding box center [176, 198] width 154 height 30
click at [180, 194] on input "radio" at bounding box center [179, 192] width 6 height 6
radio input "true"
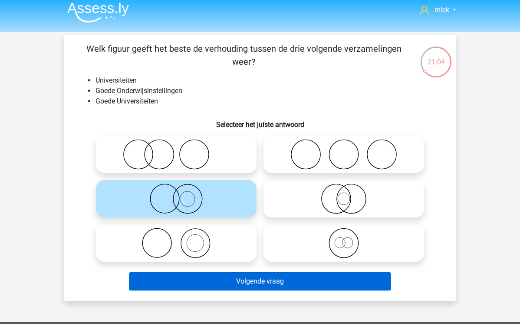
click at [221, 278] on button "Volgende vraag" at bounding box center [260, 281] width 263 height 18
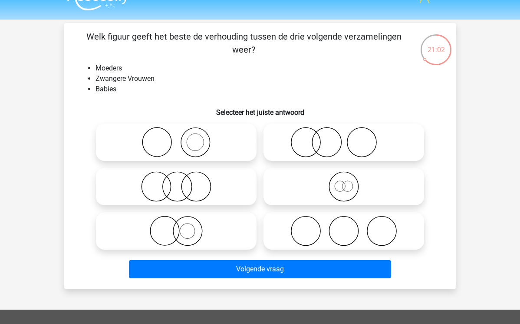
scroll to position [0, 0]
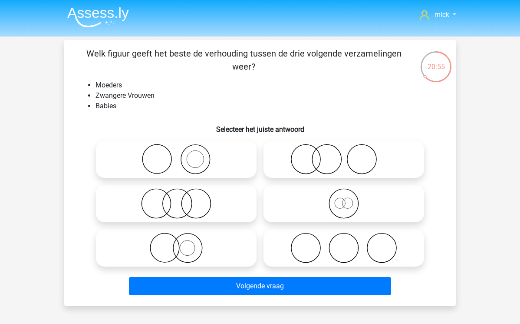
click at [197, 152] on icon at bounding box center [176, 159] width 154 height 30
click at [182, 152] on input "radio" at bounding box center [179, 152] width 6 height 6
radio input "true"
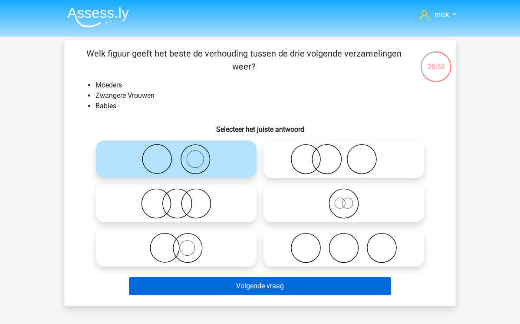
click at [271, 292] on button "Volgende vraag" at bounding box center [260, 286] width 263 height 18
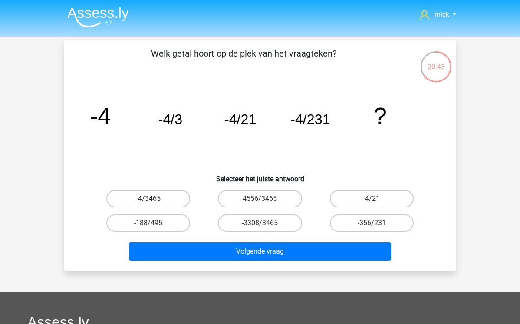
click at [172, 198] on label "-4/3465" at bounding box center [148, 198] width 84 height 17
click at [154, 199] on input "-4/3465" at bounding box center [152, 202] width 6 height 6
radio input "true"
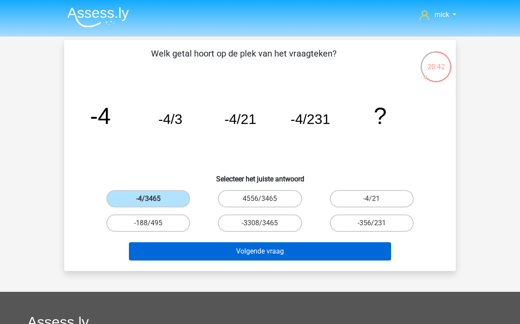
click at [224, 247] on button "Volgende vraag" at bounding box center [260, 251] width 263 height 18
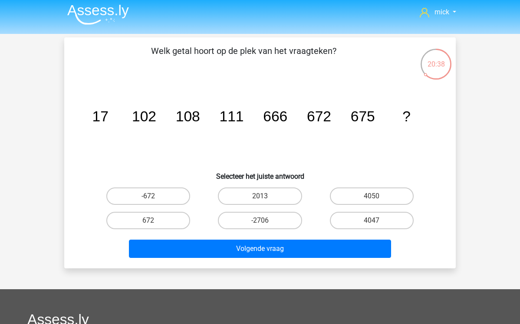
scroll to position [0, 0]
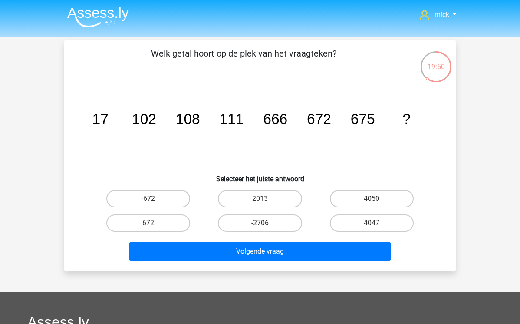
click at [189, 123] on tspan "108" at bounding box center [188, 119] width 24 height 16
click at [384, 195] on label "4050" at bounding box center [372, 198] width 84 height 17
click at [378, 199] on input "4050" at bounding box center [375, 202] width 6 height 6
radio input "true"
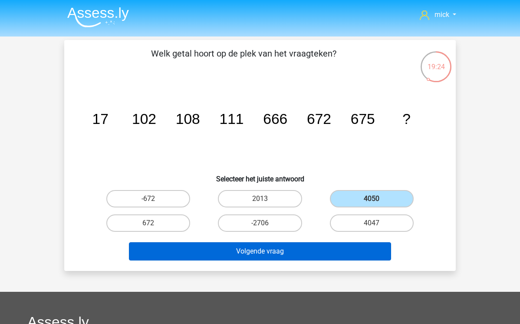
click at [344, 249] on button "Volgende vraag" at bounding box center [260, 251] width 263 height 18
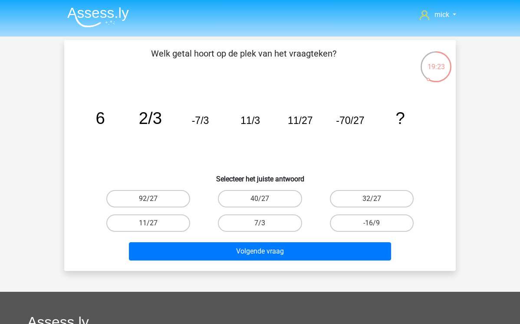
scroll to position [0, 0]
click at [357, 196] on label "32/27" at bounding box center [372, 198] width 84 height 17
click at [372, 199] on input "32/27" at bounding box center [375, 202] width 6 height 6
radio input "true"
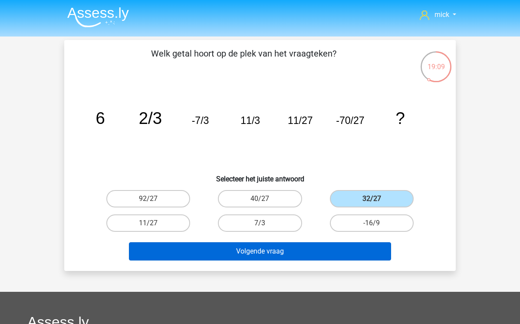
click at [329, 259] on button "Volgende vraag" at bounding box center [260, 251] width 263 height 18
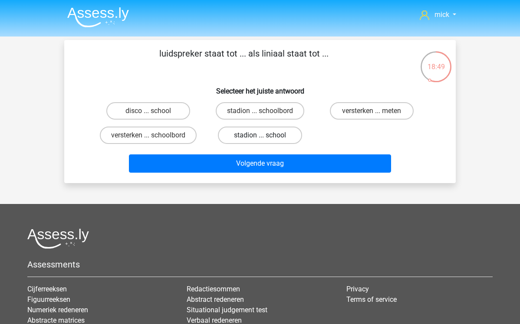
click at [264, 135] on label "stadion ... school" at bounding box center [260, 134] width 84 height 17
click at [264, 135] on input "stadion ... school" at bounding box center [263, 138] width 6 height 6
radio input "true"
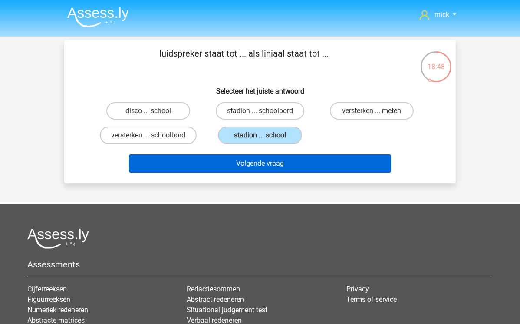
click at [281, 168] on button "Volgende vraag" at bounding box center [260, 163] width 263 height 18
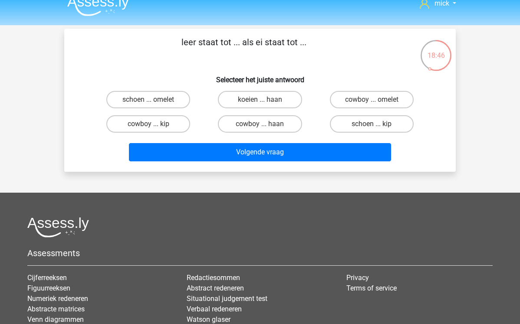
scroll to position [0, 0]
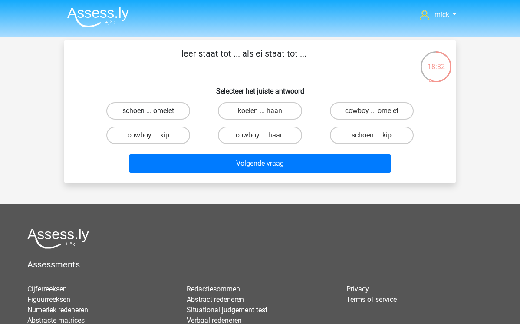
click at [178, 108] on label "schoen ... omelet" at bounding box center [148, 110] width 84 height 17
click at [154, 111] on input "schoen ... omelet" at bounding box center [152, 114] width 6 height 6
radio input "true"
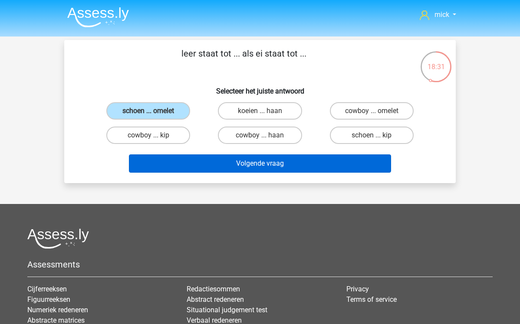
click at [235, 163] on button "Volgende vraag" at bounding box center [260, 163] width 263 height 18
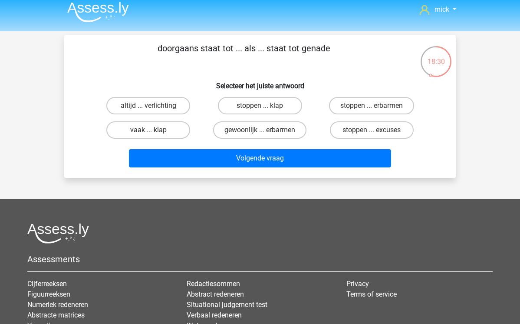
scroll to position [3, 0]
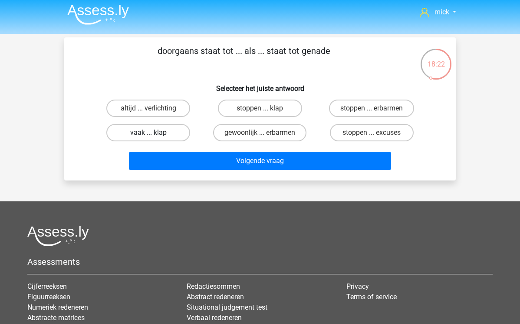
click at [165, 130] on label "vaak ... klap" at bounding box center [148, 132] width 84 height 17
click at [154, 133] on input "vaak ... klap" at bounding box center [152, 136] width 6 height 6
radio input "true"
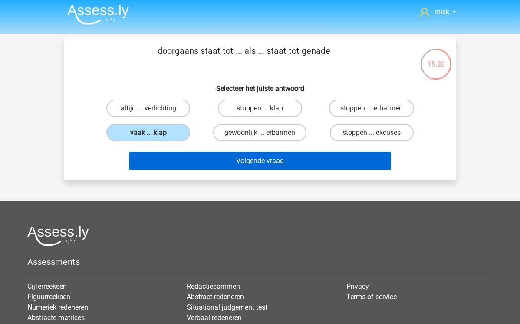
click at [228, 160] on button "Volgende vraag" at bounding box center [260, 161] width 263 height 18
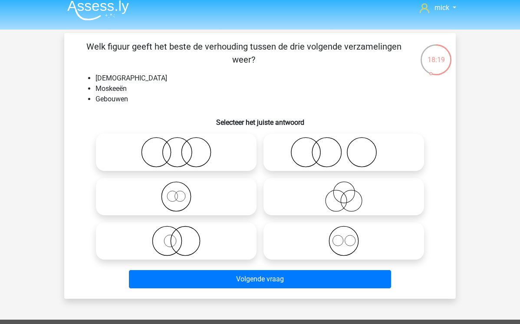
scroll to position [4, 0]
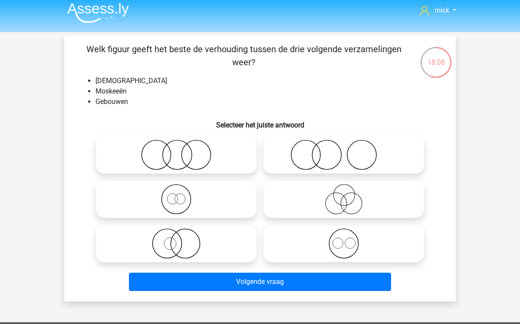
click at [183, 156] on icon at bounding box center [176, 154] width 154 height 30
click at [182, 150] on input "radio" at bounding box center [179, 148] width 6 height 6
radio input "true"
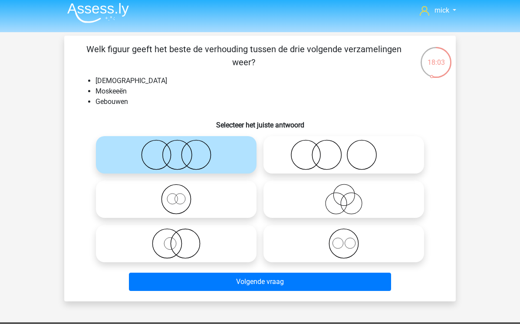
click at [180, 201] on icon at bounding box center [176, 199] width 154 height 30
click at [180, 195] on input "radio" at bounding box center [179, 192] width 6 height 6
radio input "true"
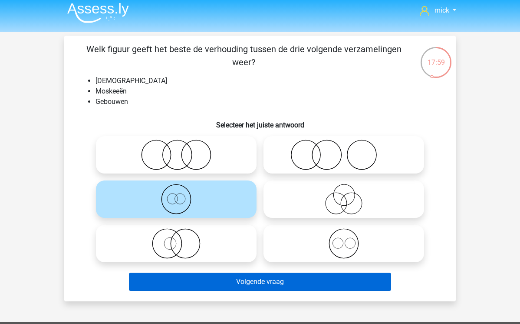
click at [215, 285] on button "Volgende vraag" at bounding box center [260, 281] width 263 height 18
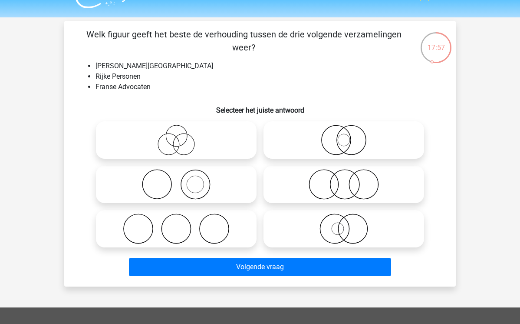
scroll to position [18, 0]
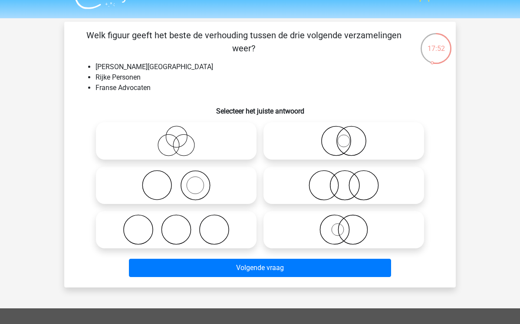
click at [188, 224] on icon at bounding box center [176, 229] width 154 height 30
click at [182, 224] on input "radio" at bounding box center [179, 222] width 6 height 6
radio input "true"
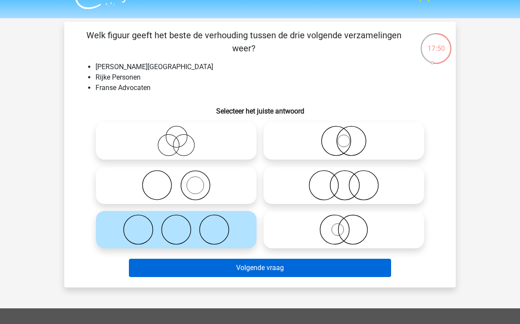
click at [300, 267] on button "Volgende vraag" at bounding box center [260, 268] width 263 height 18
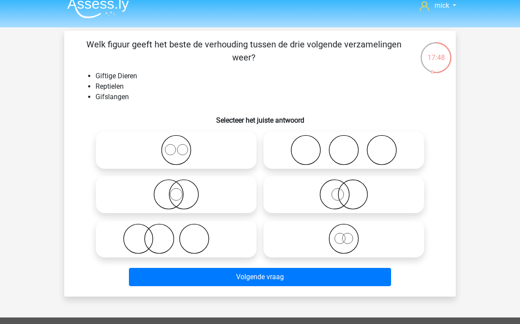
scroll to position [2, 0]
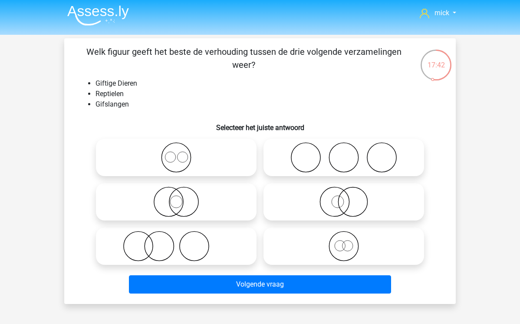
click at [350, 200] on icon at bounding box center [344, 201] width 154 height 30
click at [350, 197] on input "radio" at bounding box center [347, 195] width 6 height 6
radio input "true"
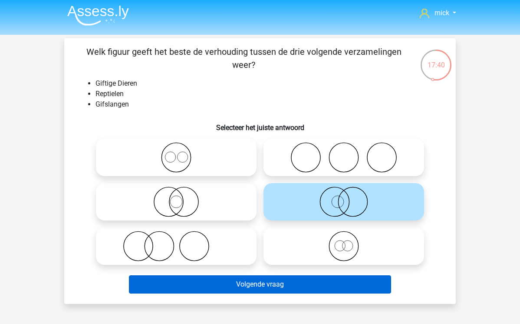
click at [335, 282] on button "Volgende vraag" at bounding box center [260, 284] width 263 height 18
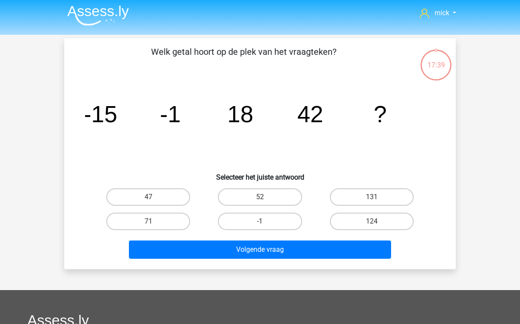
scroll to position [40, 0]
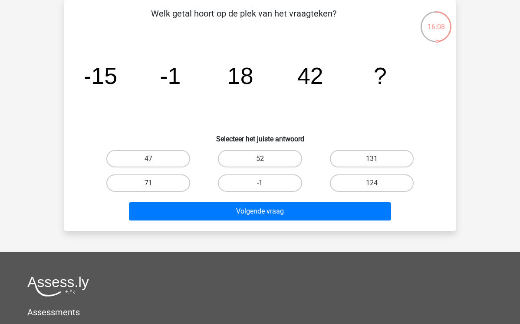
click at [169, 186] on label "71" at bounding box center [148, 182] width 84 height 17
click at [154, 186] on input "71" at bounding box center [152, 186] width 6 height 6
radio input "true"
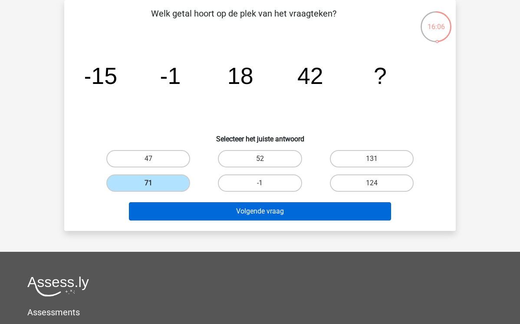
click at [197, 214] on button "Volgende vraag" at bounding box center [260, 211] width 263 height 18
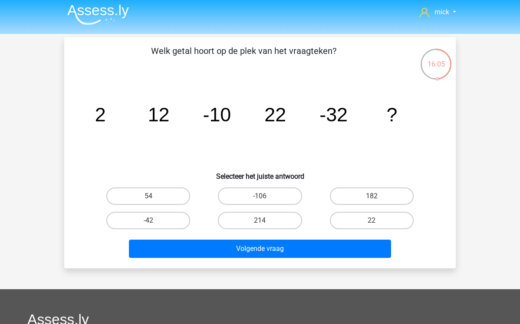
scroll to position [1, 0]
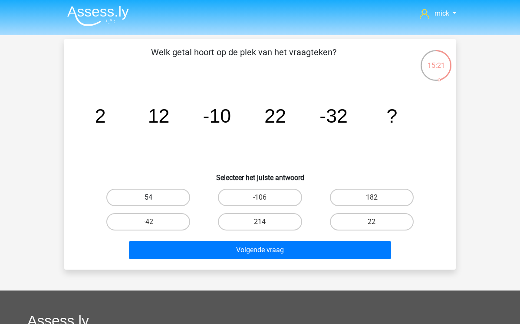
click at [174, 199] on label "54" at bounding box center [148, 197] width 84 height 17
click at [154, 199] on input "54" at bounding box center [152, 200] width 6 height 6
radio input "true"
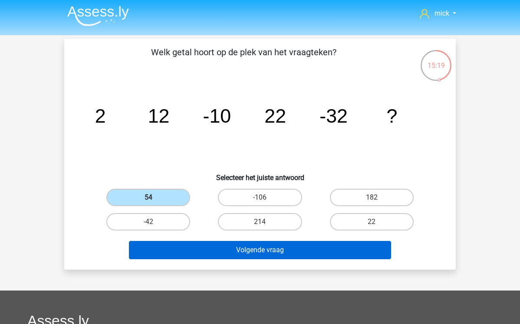
click at [237, 251] on button "Volgende vraag" at bounding box center [260, 250] width 263 height 18
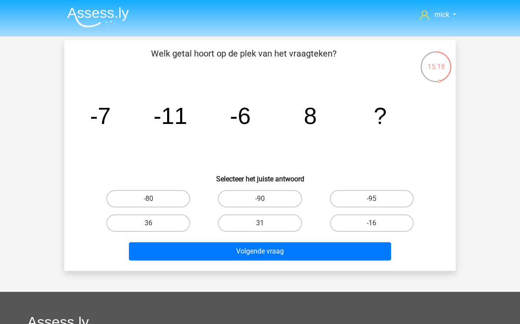
scroll to position [-2, 0]
click at [366, 225] on label "-16" at bounding box center [372, 222] width 84 height 17
click at [372, 225] on input "-16" at bounding box center [375, 226] width 6 height 6
radio input "true"
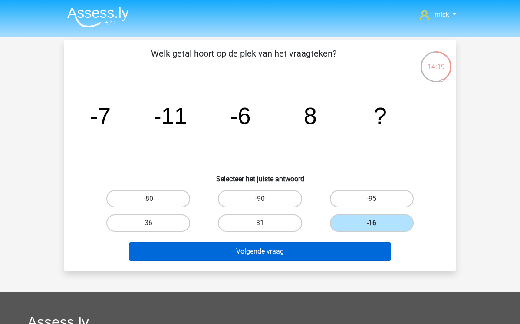
click at [345, 249] on button "Volgende vraag" at bounding box center [260, 251] width 263 height 18
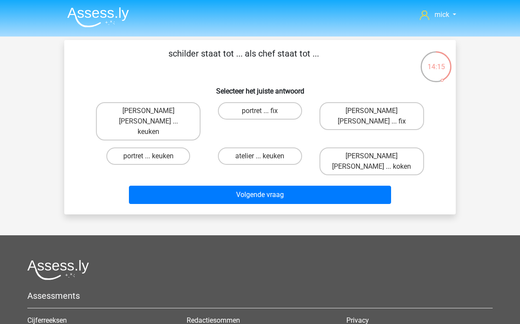
scroll to position [0, 0]
click at [179, 147] on label "portret ... keuken" at bounding box center [148, 155] width 84 height 17
click at [154, 156] on input "portret ... keuken" at bounding box center [152, 159] width 6 height 6
radio input "true"
click at [259, 147] on label "atelier ... keuken" at bounding box center [260, 155] width 84 height 17
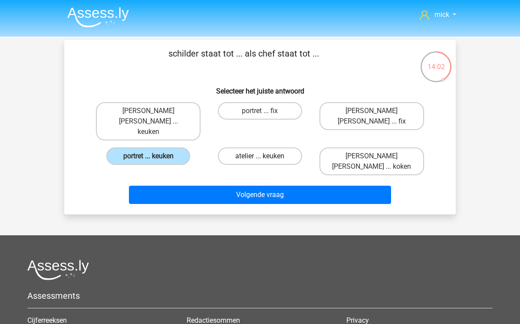
click at [260, 156] on input "atelier ... keuken" at bounding box center [263, 159] width 6 height 6
radio input "true"
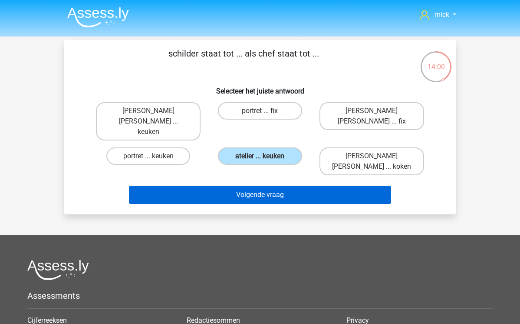
click at [266, 186] on button "Volgende vraag" at bounding box center [260, 195] width 263 height 18
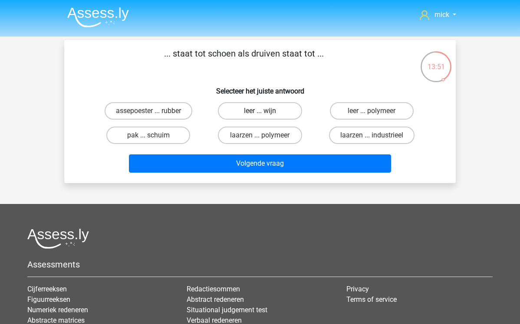
click at [267, 113] on label "leer ... wijn" at bounding box center [260, 110] width 84 height 17
click at [266, 113] on input "leer ... wijn" at bounding box center [263, 114] width 6 height 6
radio input "true"
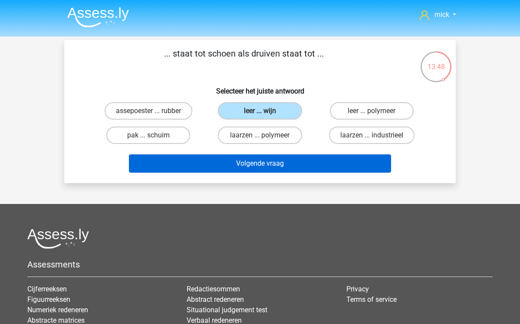
click at [284, 160] on button "Volgende vraag" at bounding box center [260, 163] width 263 height 18
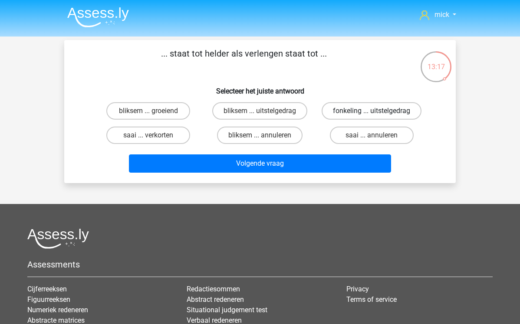
click at [338, 109] on label "fonkeling ... uitstelgedrag" at bounding box center [372, 110] width 100 height 17
click at [372, 111] on input "fonkeling ... uitstelgedrag" at bounding box center [375, 114] width 6 height 6
radio input "true"
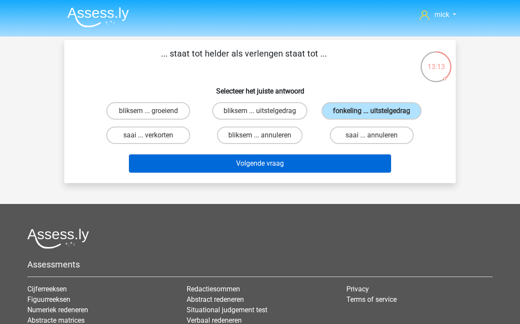
click at [294, 169] on button "Volgende vraag" at bounding box center [260, 163] width 263 height 18
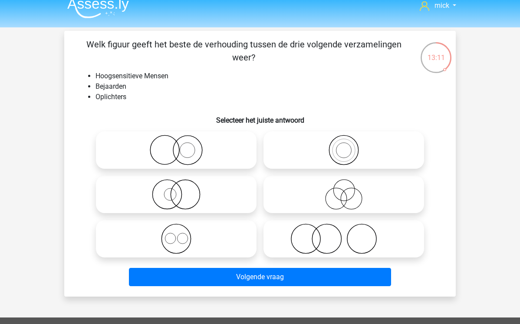
scroll to position [7, 0]
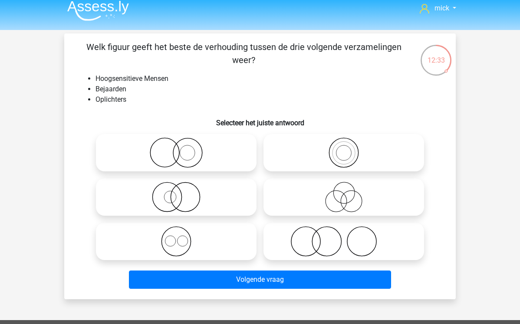
click at [317, 242] on icon at bounding box center [344, 241] width 154 height 30
click at [344, 237] on input "radio" at bounding box center [347, 234] width 6 height 6
radio input "true"
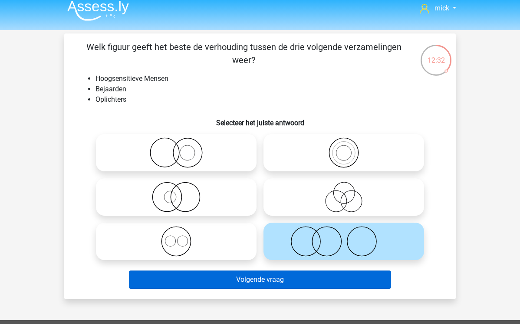
click at [324, 272] on button "Volgende vraag" at bounding box center [260, 279] width 263 height 18
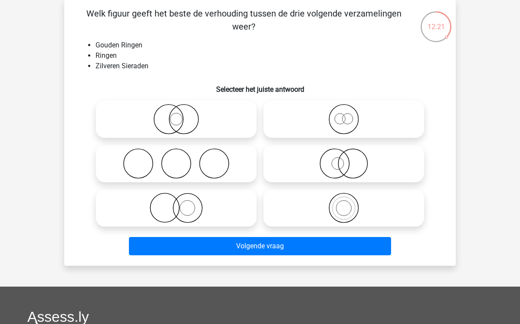
click at [342, 164] on icon at bounding box center [344, 163] width 154 height 30
click at [344, 159] on input "radio" at bounding box center [347, 156] width 6 height 6
radio input "true"
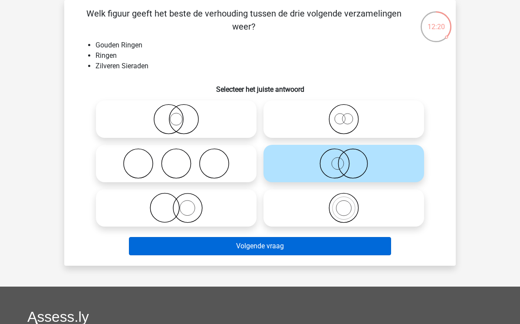
click at [315, 245] on button "Volgende vraag" at bounding box center [260, 246] width 263 height 18
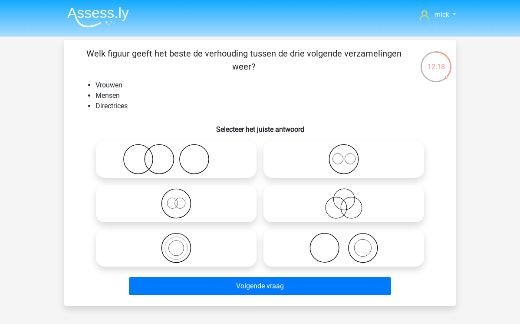
scroll to position [0, 0]
click at [178, 206] on icon at bounding box center [176, 203] width 154 height 30
click at [178, 199] on input "radio" at bounding box center [179, 196] width 6 height 6
radio input "true"
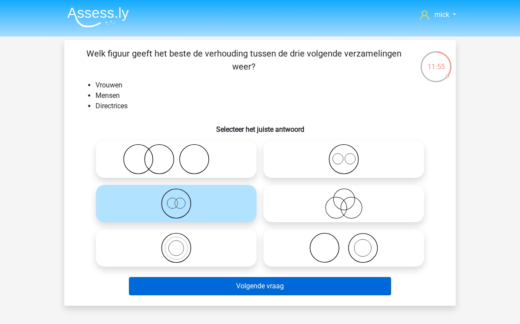
click at [255, 283] on button "Volgende vraag" at bounding box center [260, 286] width 263 height 18
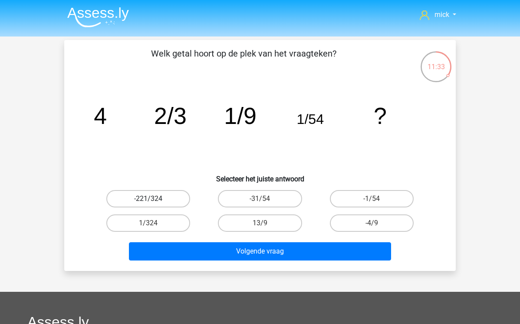
click at [179, 197] on label "-221/324" at bounding box center [148, 198] width 84 height 17
click at [154, 199] on input "-221/324" at bounding box center [152, 202] width 6 height 6
radio input "true"
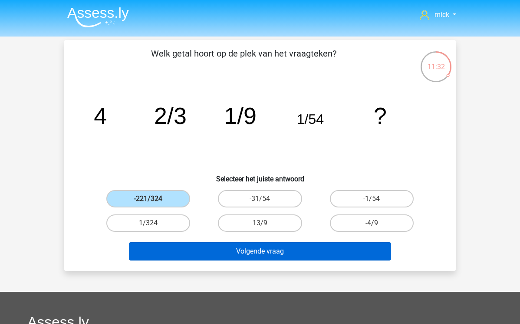
click at [223, 257] on button "Volgende vraag" at bounding box center [260, 251] width 263 height 18
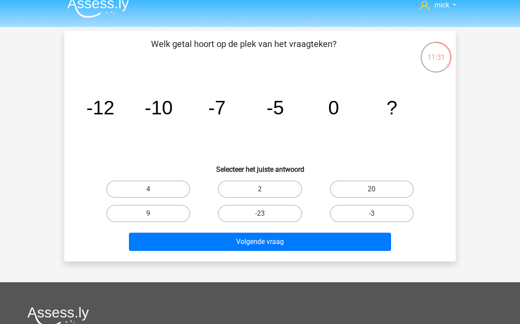
scroll to position [-1, 0]
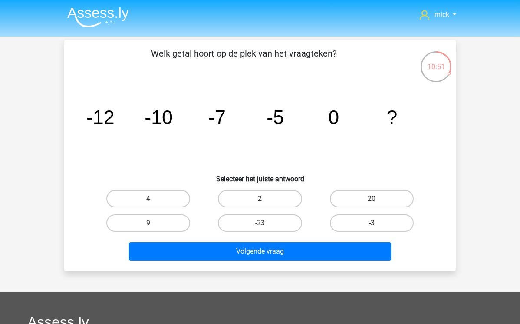
click at [362, 221] on label "-3" at bounding box center [372, 222] width 84 height 17
click at [372, 223] on input "-3" at bounding box center [375, 226] width 6 height 6
radio input "true"
click at [283, 194] on label "2" at bounding box center [260, 198] width 84 height 17
click at [266, 199] on input "2" at bounding box center [263, 202] width 6 height 6
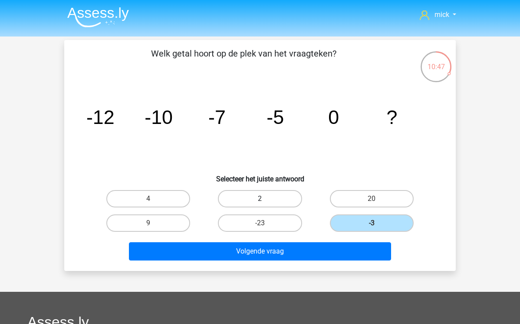
radio input "true"
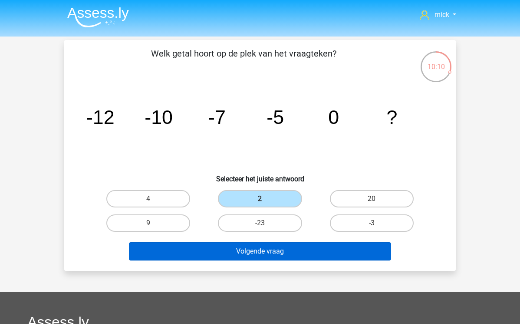
click at [305, 253] on button "Volgende vraag" at bounding box center [260, 251] width 263 height 18
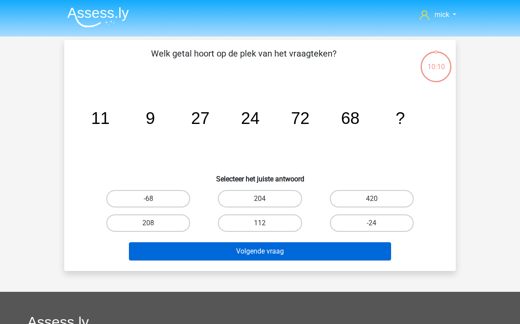
scroll to position [40, 0]
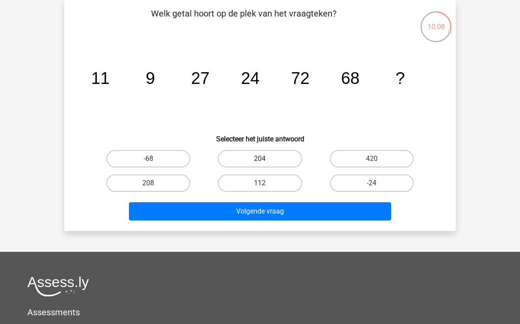
click at [272, 160] on label "204" at bounding box center [260, 158] width 84 height 17
click at [266, 160] on input "204" at bounding box center [263, 162] width 6 height 6
radio input "true"
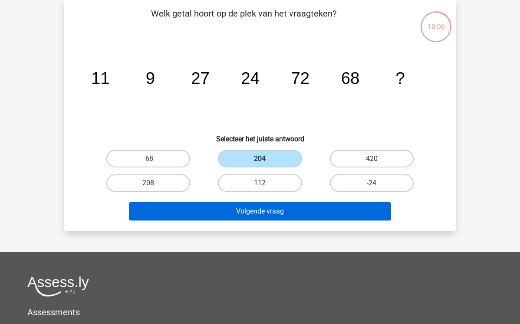
click at [231, 210] on button "Volgende vraag" at bounding box center [260, 211] width 263 height 18
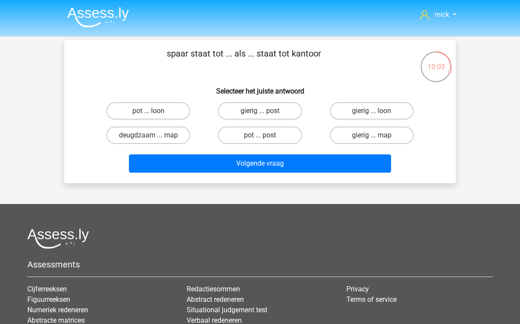
scroll to position [0, 0]
click at [288, 137] on label "pot ... post" at bounding box center [260, 134] width 84 height 17
click at [266, 137] on input "pot ... post" at bounding box center [263, 138] width 6 height 6
radio input "true"
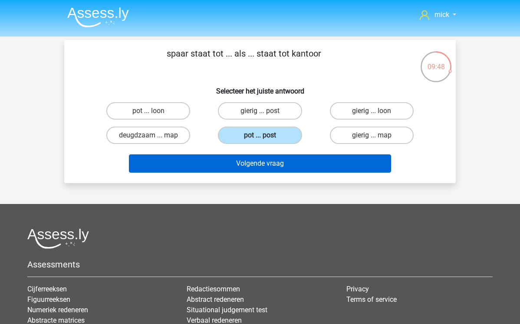
click at [295, 164] on button "Volgende vraag" at bounding box center [260, 163] width 263 height 18
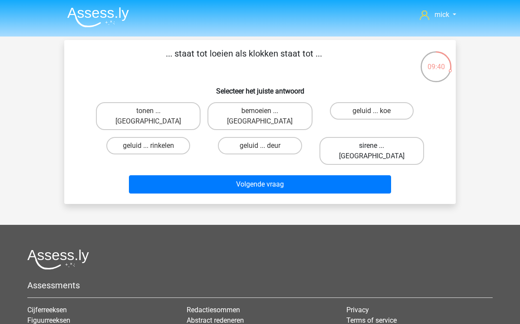
click at [359, 137] on label "sirene ... luiden" at bounding box center [372, 151] width 105 height 28
click at [372, 146] on input "sirene ... luiden" at bounding box center [375, 149] width 6 height 6
radio input "true"
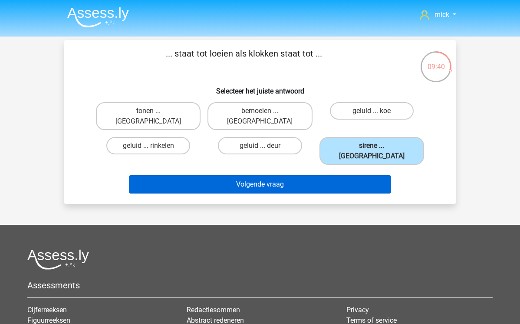
click at [349, 175] on button "Volgende vraag" at bounding box center [260, 184] width 263 height 18
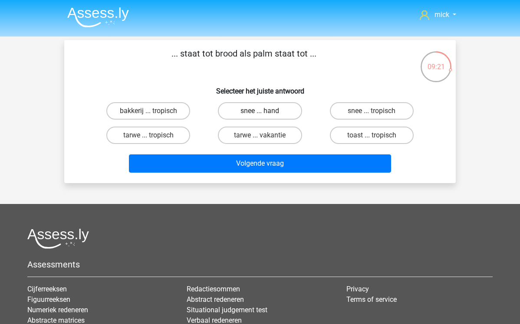
click at [279, 110] on label "snee ... hand" at bounding box center [260, 110] width 84 height 17
click at [266, 111] on input "snee ... hand" at bounding box center [263, 114] width 6 height 6
radio input "true"
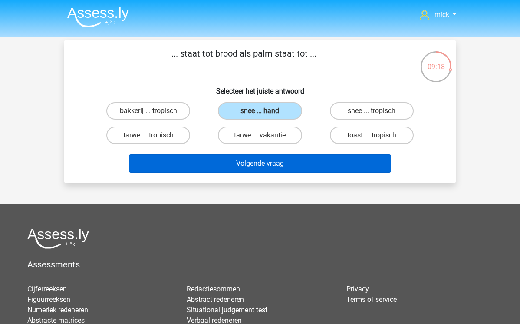
click at [290, 162] on button "Volgende vraag" at bounding box center [260, 163] width 263 height 18
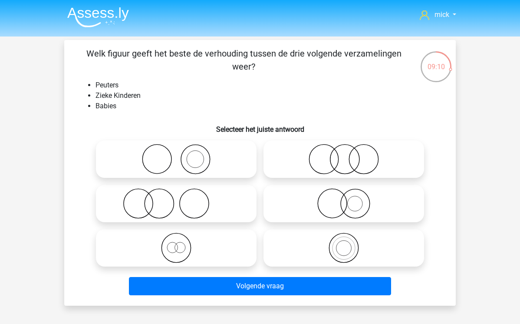
click at [183, 246] on icon at bounding box center [176, 247] width 154 height 30
click at [182, 243] on input "radio" at bounding box center [179, 241] width 6 height 6
radio input "true"
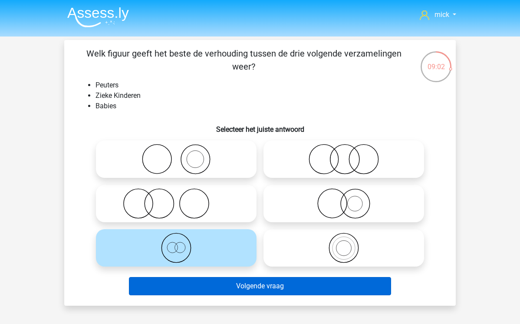
click at [318, 284] on button "Volgende vraag" at bounding box center [260, 286] width 263 height 18
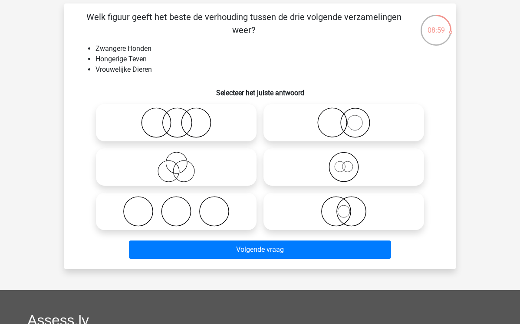
scroll to position [40, 0]
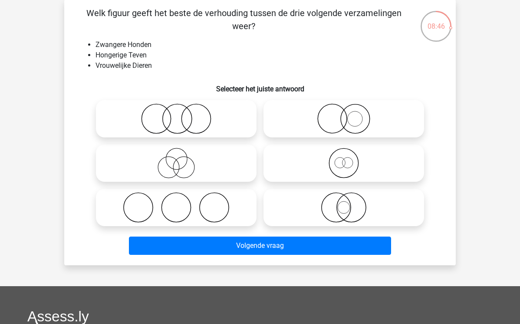
click at [344, 202] on icon at bounding box center [344, 207] width 154 height 30
click at [344, 202] on input "radio" at bounding box center [347, 200] width 6 height 6
radio input "true"
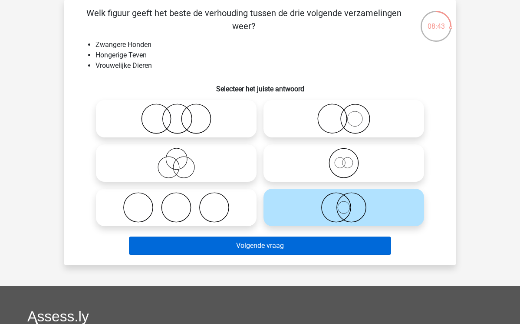
click at [347, 249] on button "Volgende vraag" at bounding box center [260, 245] width 263 height 18
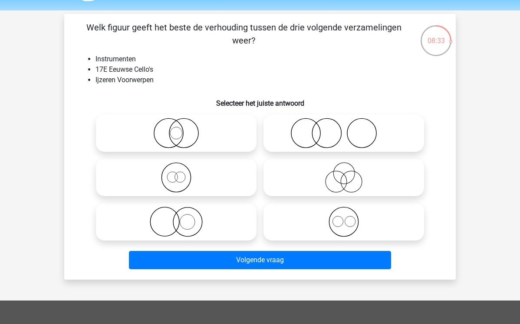
scroll to position [19, 0]
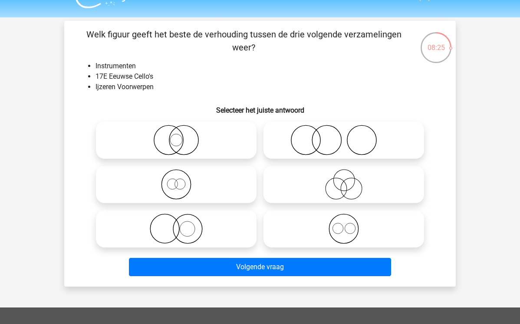
click at [335, 143] on icon at bounding box center [344, 140] width 154 height 30
click at [344, 136] on input "radio" at bounding box center [347, 133] width 6 height 6
radio input "true"
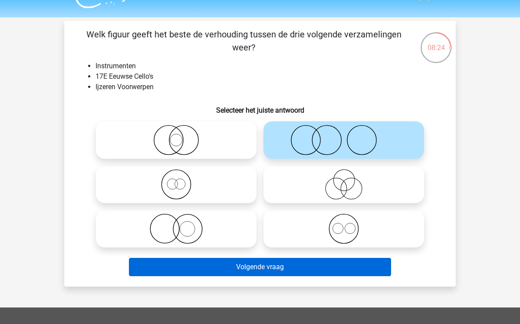
click at [319, 271] on button "Volgende vraag" at bounding box center [260, 267] width 263 height 18
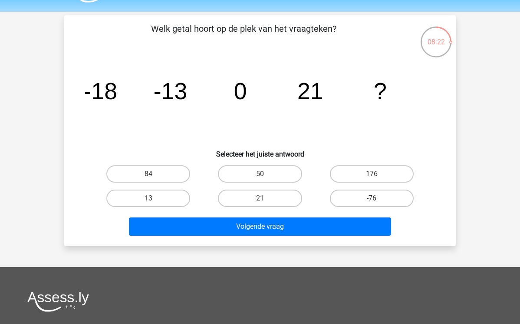
scroll to position [12, 0]
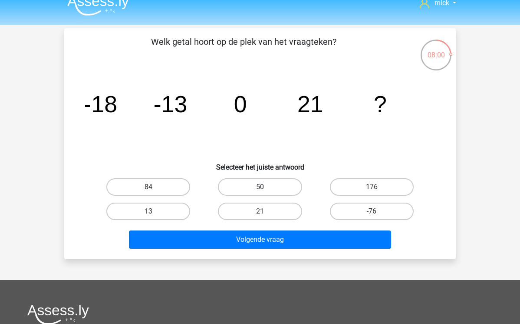
click at [231, 190] on label "50" at bounding box center [260, 186] width 84 height 17
click at [260, 190] on input "50" at bounding box center [263, 190] width 6 height 6
radio input "true"
click at [176, 185] on label "84" at bounding box center [148, 186] width 84 height 17
click at [154, 187] on input "84" at bounding box center [152, 190] width 6 height 6
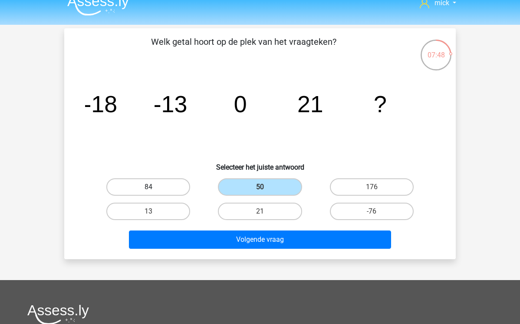
radio input "true"
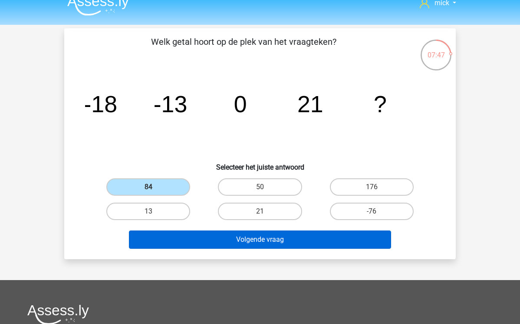
click at [208, 235] on button "Volgende vraag" at bounding box center [260, 239] width 263 height 18
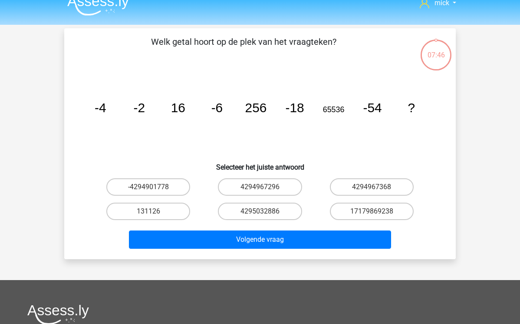
scroll to position [40, 0]
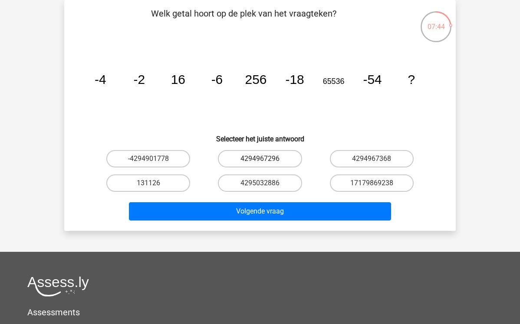
click at [256, 153] on label "4294967296" at bounding box center [260, 158] width 84 height 17
click at [260, 159] on input "4294967296" at bounding box center [263, 162] width 6 height 6
radio input "true"
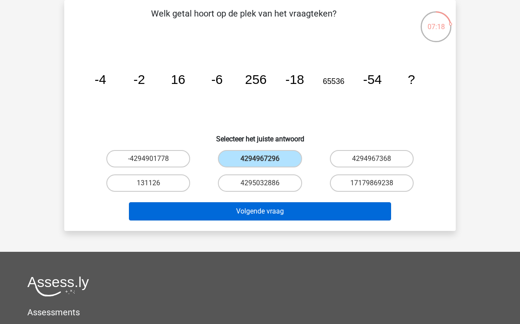
click at [303, 212] on button "Volgende vraag" at bounding box center [260, 211] width 263 height 18
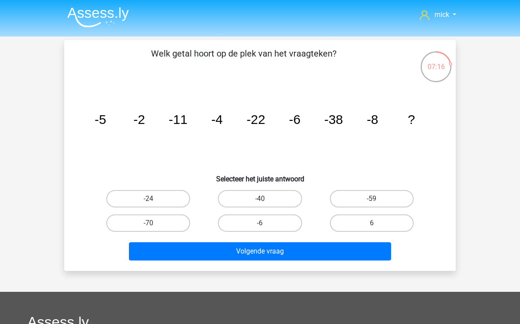
scroll to position [0, 0]
click at [354, 194] on label "-59" at bounding box center [372, 198] width 84 height 17
click at [372, 199] on input "-59" at bounding box center [375, 202] width 6 height 6
radio input "true"
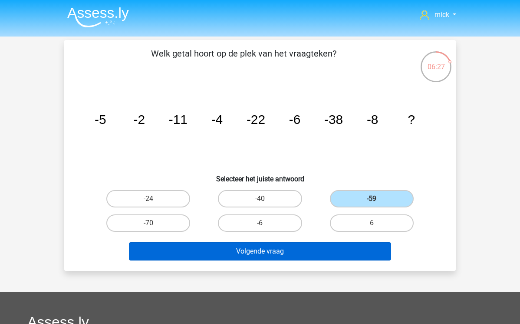
click at [312, 252] on button "Volgende vraag" at bounding box center [260, 251] width 263 height 18
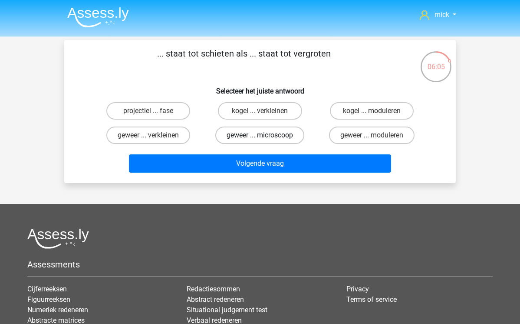
click at [239, 135] on label "geweer ... microscoop" at bounding box center [259, 134] width 89 height 17
click at [260, 135] on input "geweer ... microscoop" at bounding box center [263, 138] width 6 height 6
radio input "true"
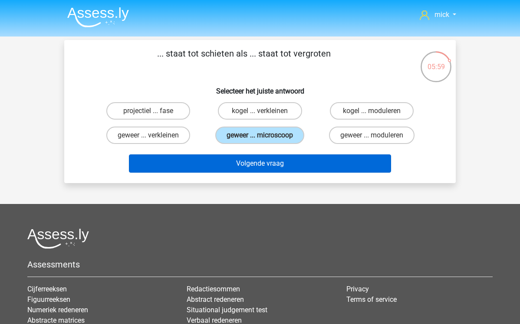
click at [243, 163] on button "Volgende vraag" at bounding box center [260, 163] width 263 height 18
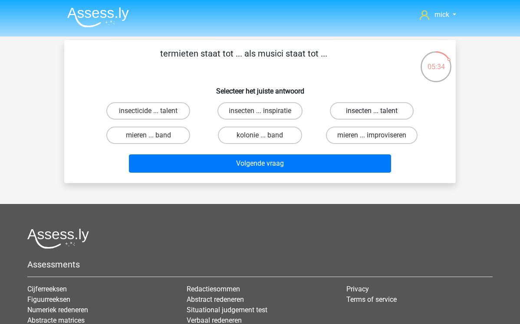
click at [388, 113] on label "insecten ... talent" at bounding box center [372, 110] width 84 height 17
click at [378, 113] on input "insecten ... talent" at bounding box center [375, 114] width 6 height 6
radio input "true"
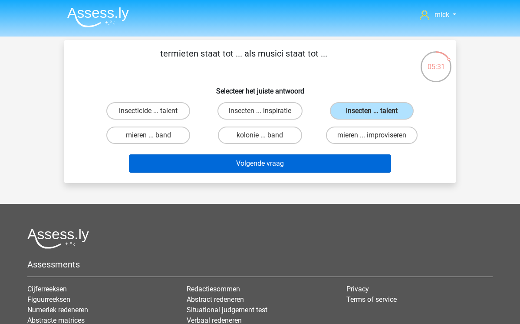
click at [325, 163] on button "Volgende vraag" at bounding box center [260, 163] width 263 height 18
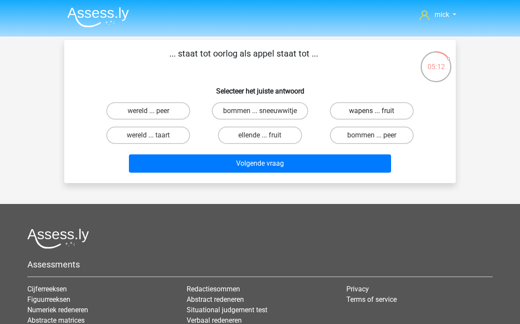
click at [353, 111] on label "wapens ... fruit" at bounding box center [372, 110] width 84 height 17
click at [372, 111] on input "wapens ... fruit" at bounding box center [375, 114] width 6 height 6
radio input "true"
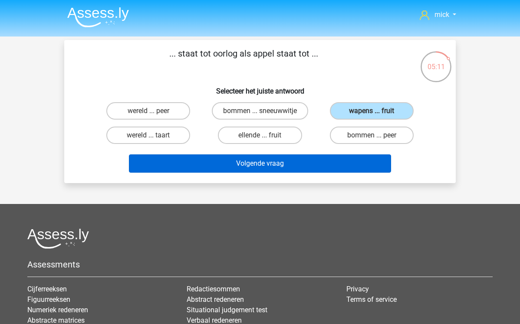
click at [321, 165] on button "Volgende vraag" at bounding box center [260, 163] width 263 height 18
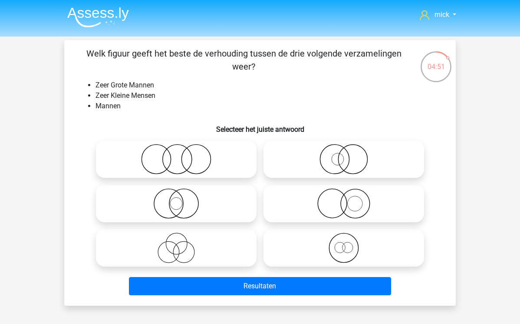
click at [177, 163] on icon at bounding box center [176, 159] width 154 height 30
click at [177, 155] on input "radio" at bounding box center [179, 152] width 6 height 6
radio input "true"
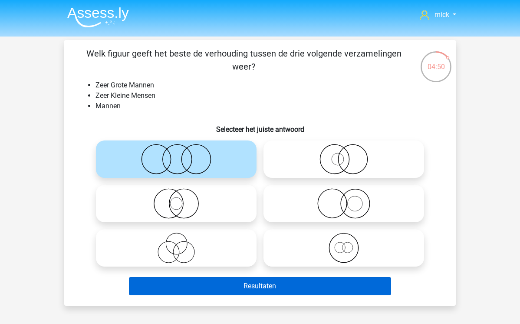
click at [254, 285] on button "Resultaten" at bounding box center [260, 286] width 263 height 18
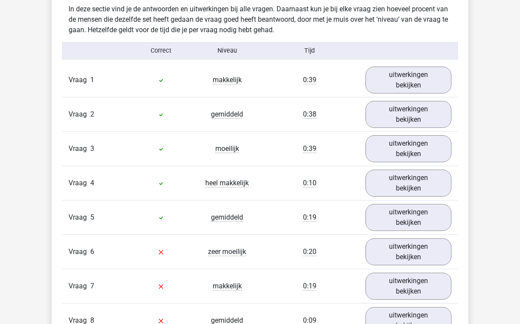
scroll to position [738, 0]
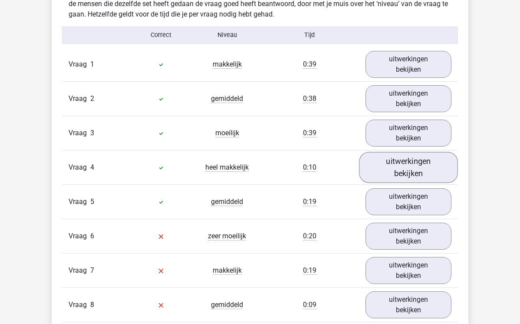
click at [399, 177] on link "uitwerkingen bekijken" at bounding box center [408, 167] width 99 height 31
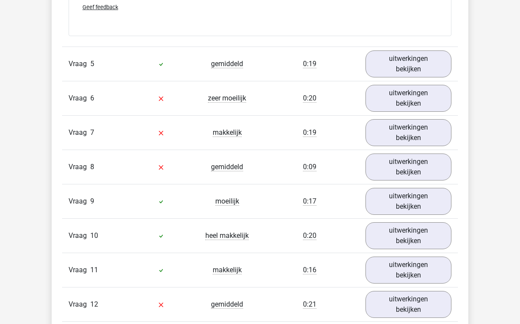
scroll to position [1074, 0]
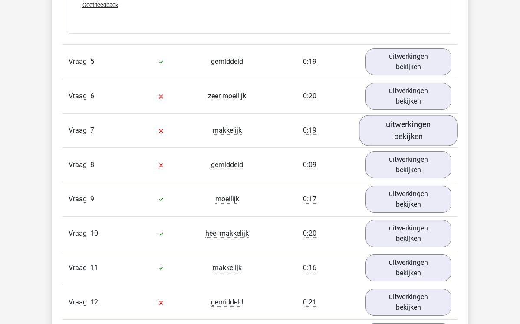
click at [394, 130] on link "uitwerkingen bekijken" at bounding box center [408, 130] width 99 height 31
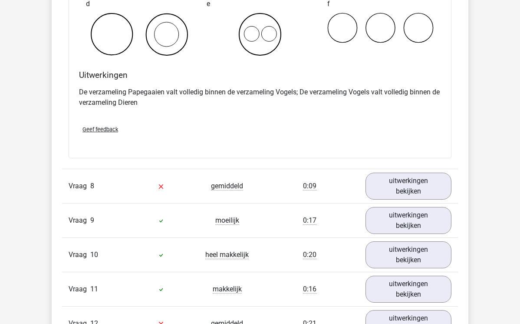
scroll to position [1394, 0]
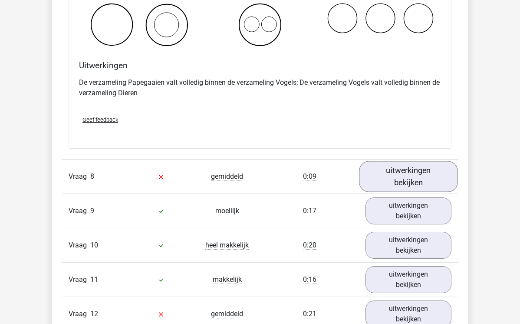
click at [414, 174] on link "uitwerkingen bekijken" at bounding box center [408, 176] width 99 height 31
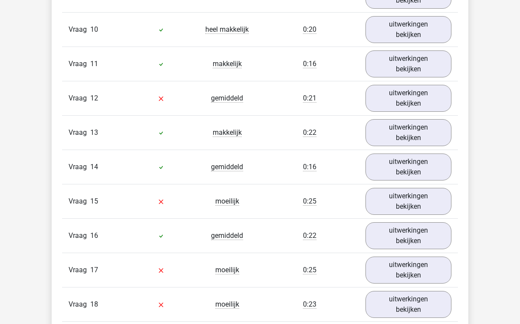
scroll to position [1946, 0]
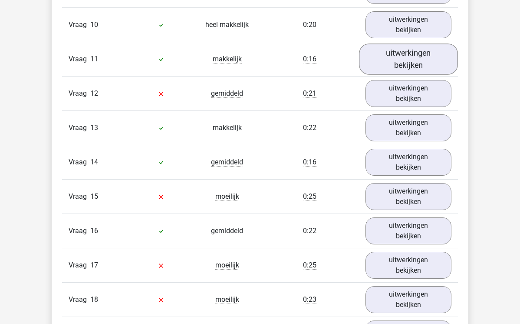
click at [422, 70] on link "uitwerkingen bekijken" at bounding box center [408, 59] width 99 height 31
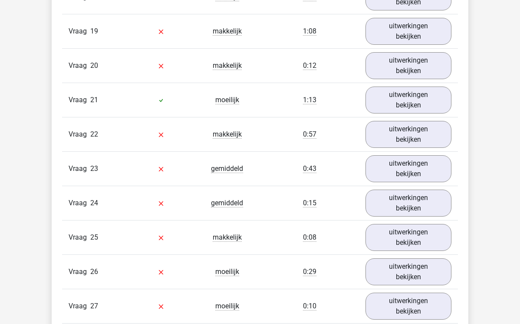
scroll to position [2688, 0]
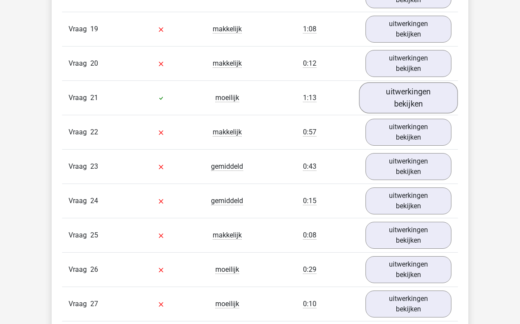
click at [389, 103] on link "uitwerkingen bekijken" at bounding box center [408, 98] width 99 height 31
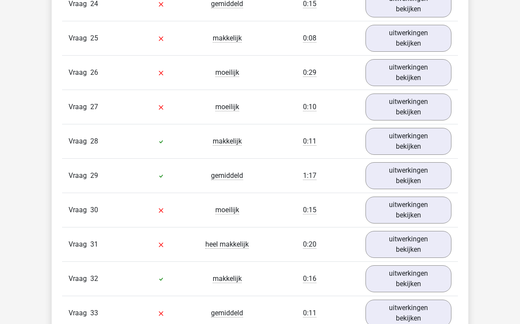
scroll to position [3272, 0]
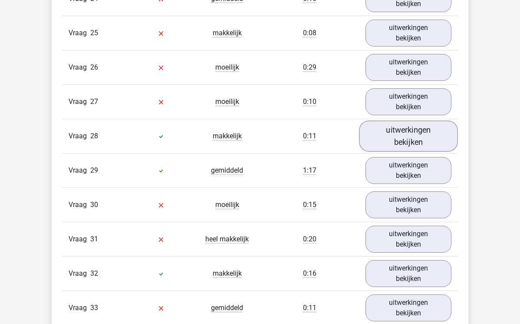
click at [394, 138] on link "uitwerkingen bekijken" at bounding box center [408, 135] width 99 height 31
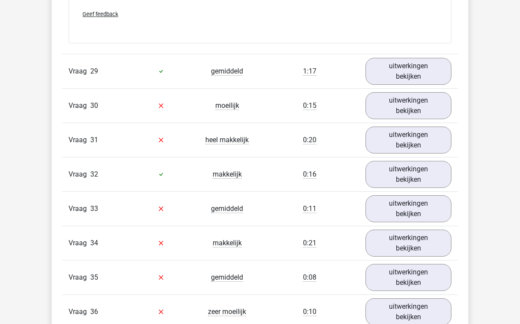
scroll to position [3825, 0]
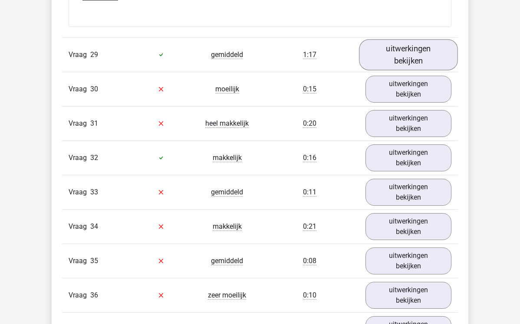
click at [425, 61] on link "uitwerkingen bekijken" at bounding box center [408, 54] width 99 height 31
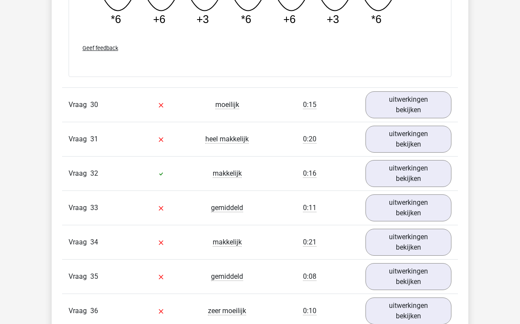
scroll to position [4192, 0]
click at [419, 173] on link "uitwerkingen bekijken" at bounding box center [408, 173] width 99 height 31
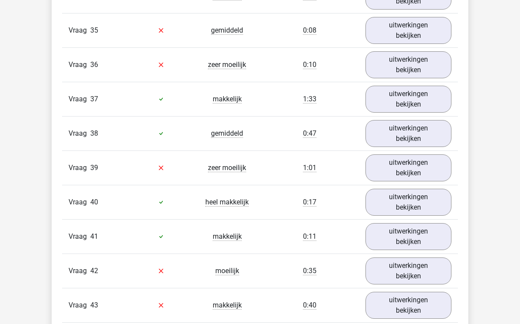
scroll to position [4641, 0]
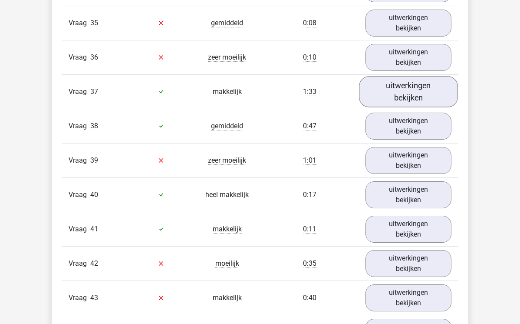
click at [395, 93] on link "uitwerkingen bekijken" at bounding box center [408, 91] width 99 height 31
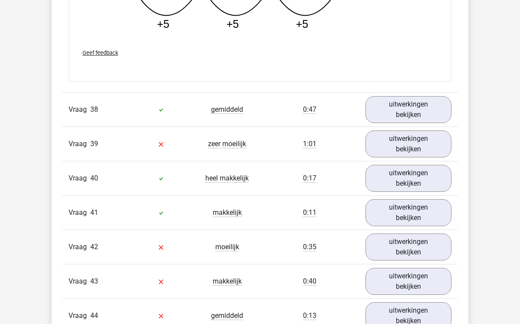
scroll to position [5097, 0]
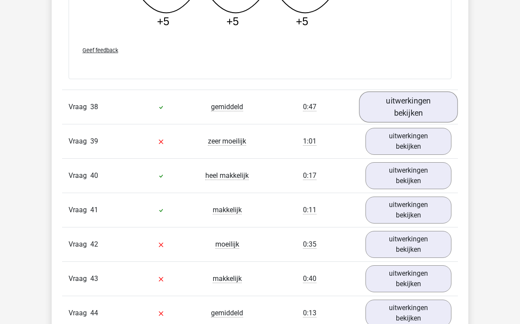
click at [408, 110] on link "uitwerkingen bekijken" at bounding box center [408, 107] width 99 height 31
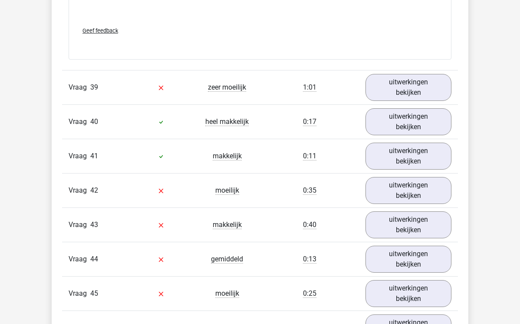
scroll to position [5549, 0]
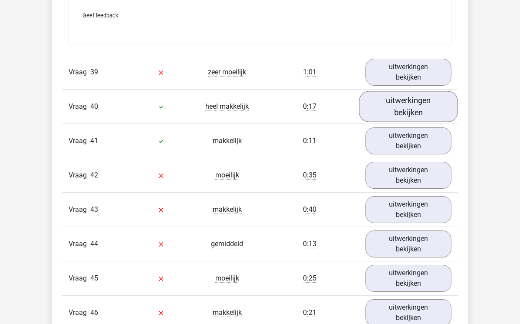
click at [373, 105] on link "uitwerkingen bekijken" at bounding box center [408, 106] width 99 height 31
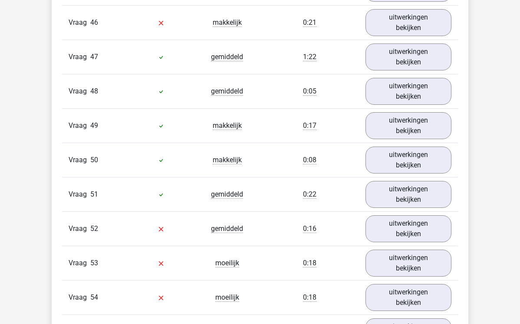
scroll to position [6041, 0]
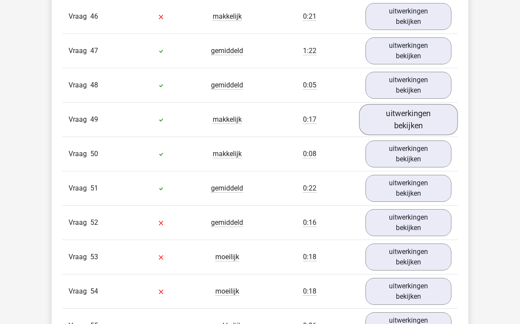
click at [391, 113] on link "uitwerkingen bekijken" at bounding box center [408, 119] width 99 height 31
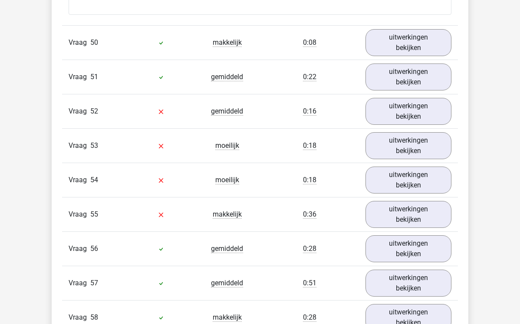
scroll to position [6359, 0]
click at [406, 80] on link "uitwerkingen bekijken" at bounding box center [408, 76] width 99 height 31
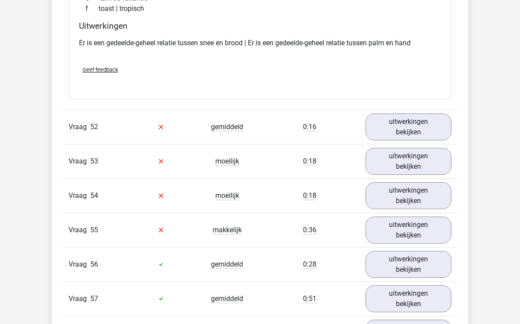
scroll to position [6547, 0]
